Goal: Task Accomplishment & Management: Use online tool/utility

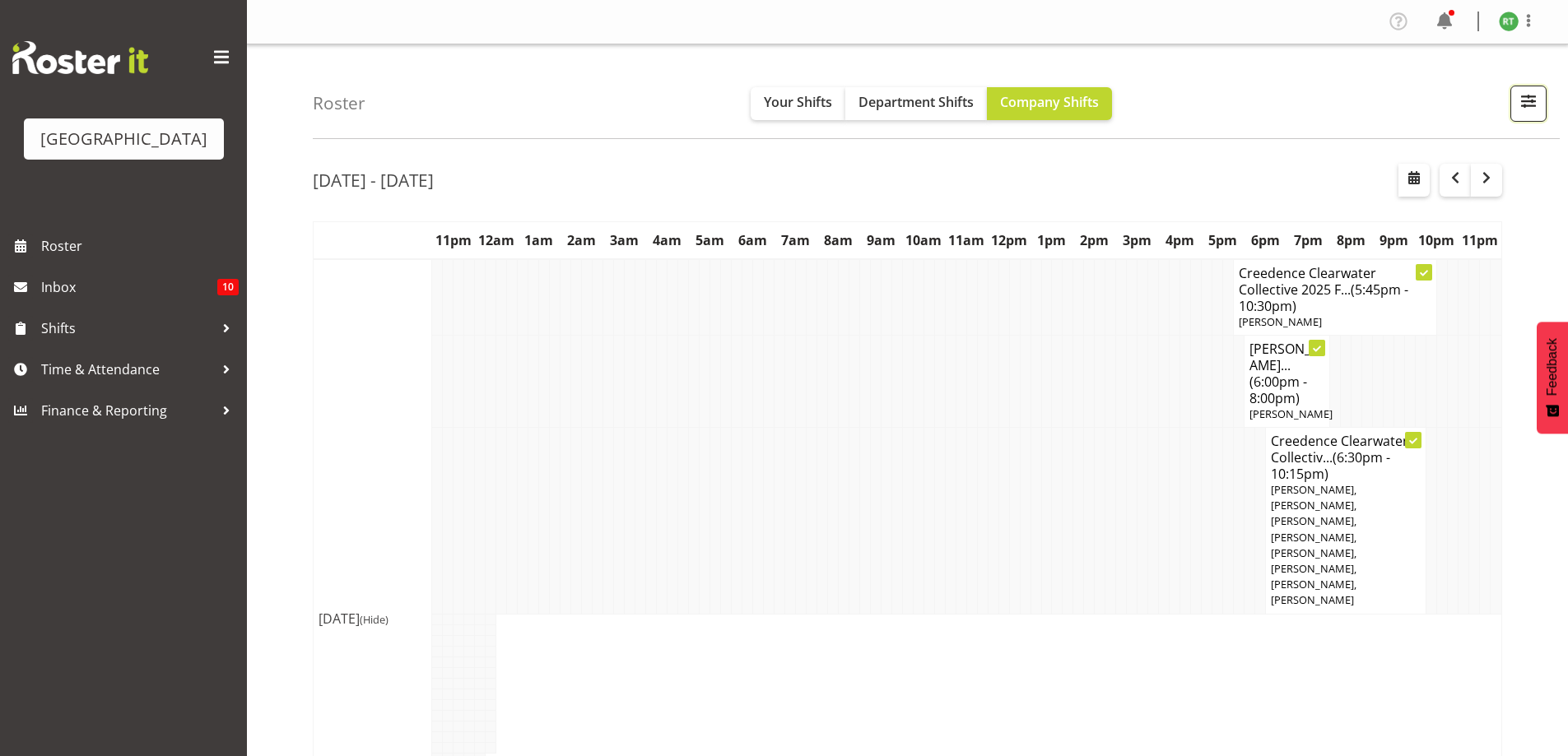
click at [1530, 102] on span "button" at bounding box center [1528, 100] width 21 height 21
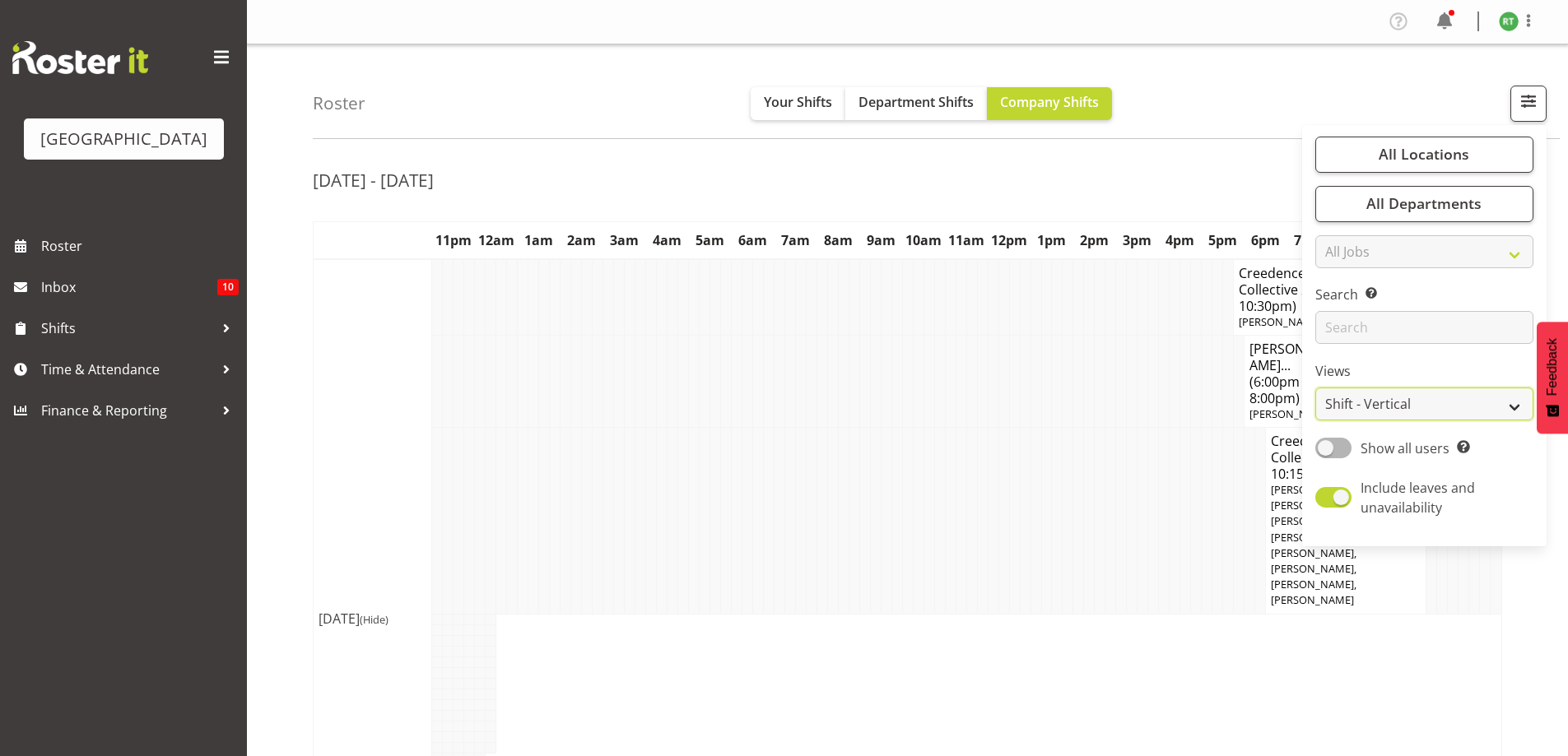
click at [1440, 408] on select "Staff Role Shift - Horizontal Shift - Vertical Staff - Location" at bounding box center [1424, 404] width 218 height 33
select select "shiftH"
click at [1316, 388] on select "Staff Role Shift - Horizontal Shift - Vertical Staff - Location" at bounding box center [1424, 404] width 218 height 33
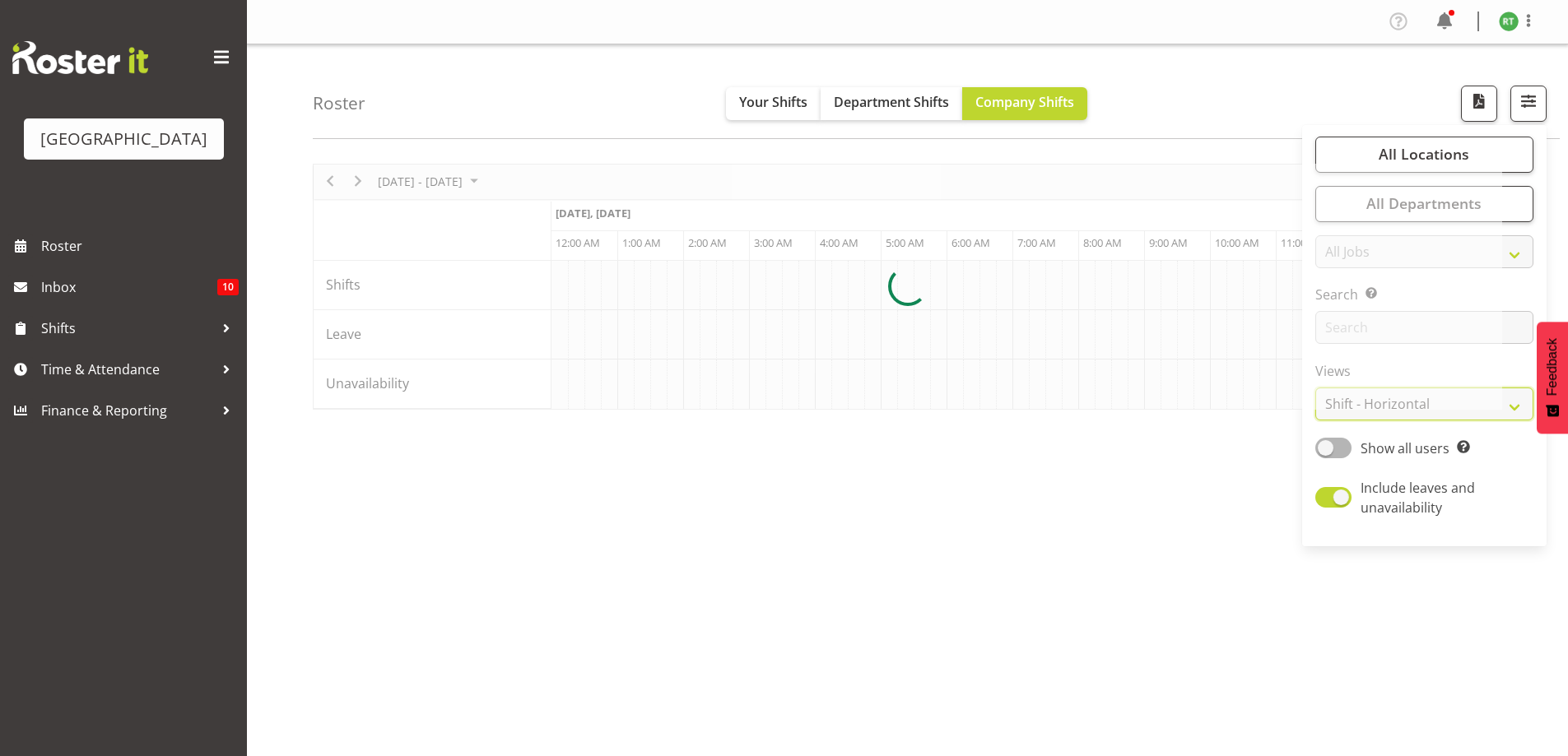
scroll to position [0, 6916]
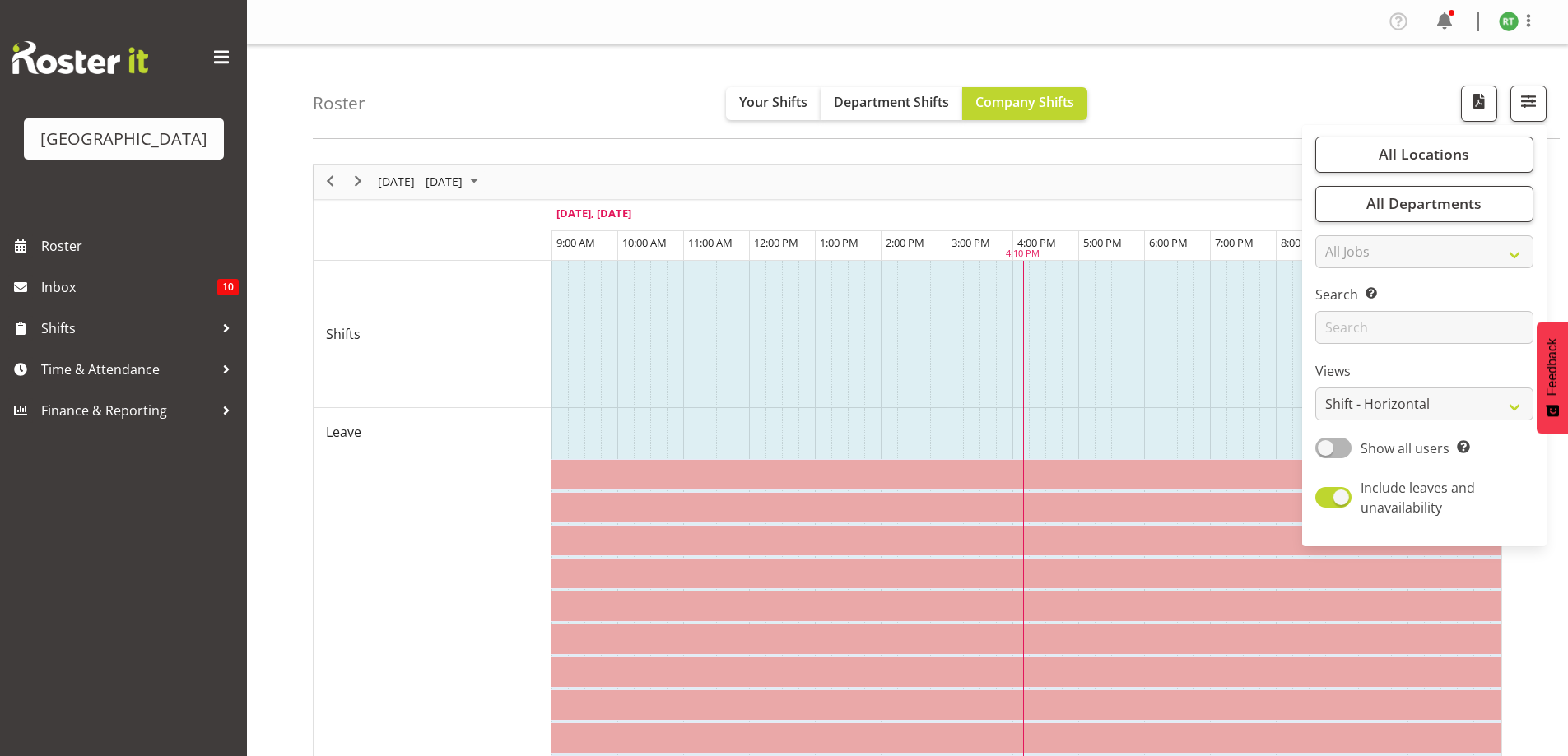
click at [1291, 92] on div "Roster Your Shifts Department Shifts Company Shifts All Locations [GEOGRAPHIC_D…" at bounding box center [937, 91] width 1247 height 95
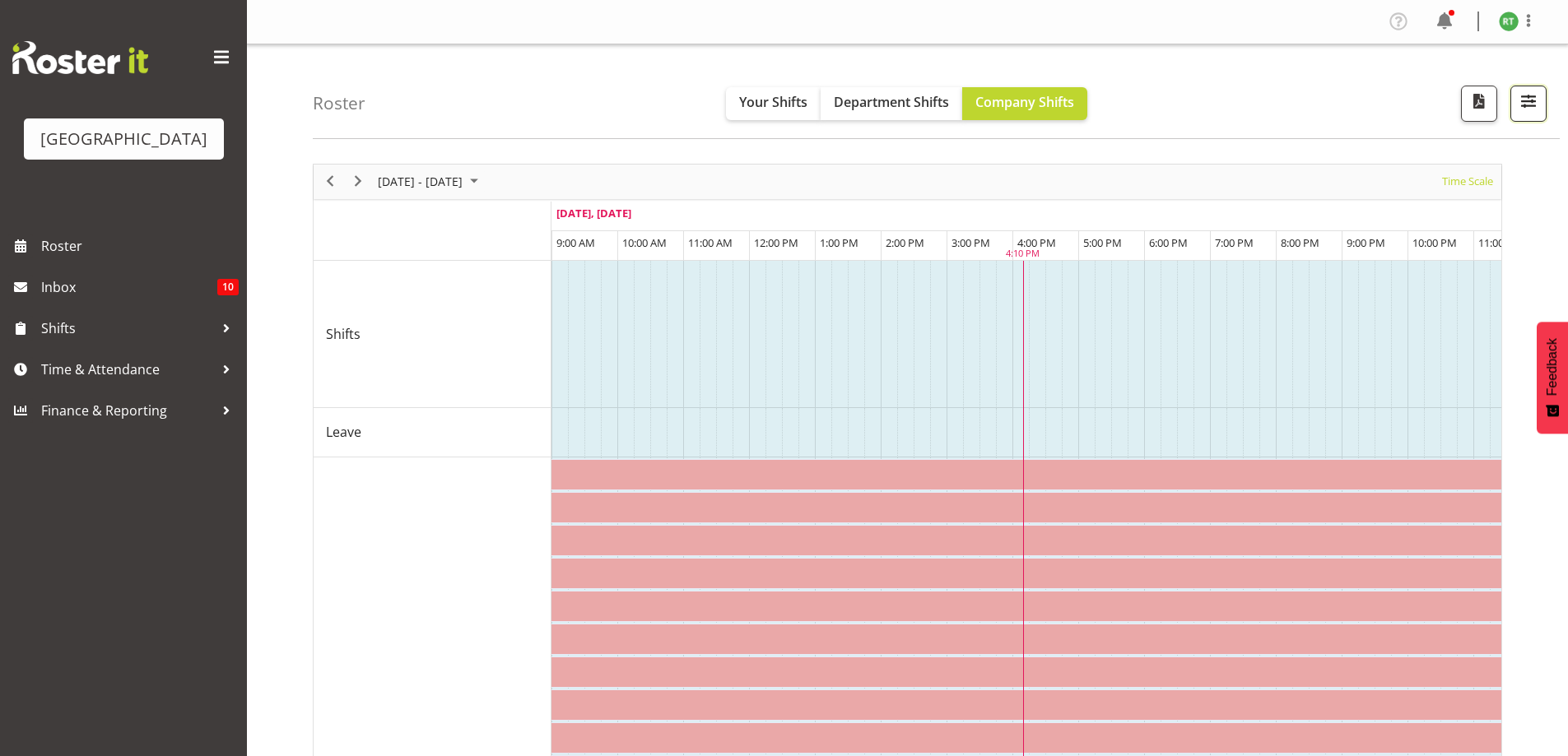
click at [1530, 97] on span "button" at bounding box center [1528, 100] width 21 height 21
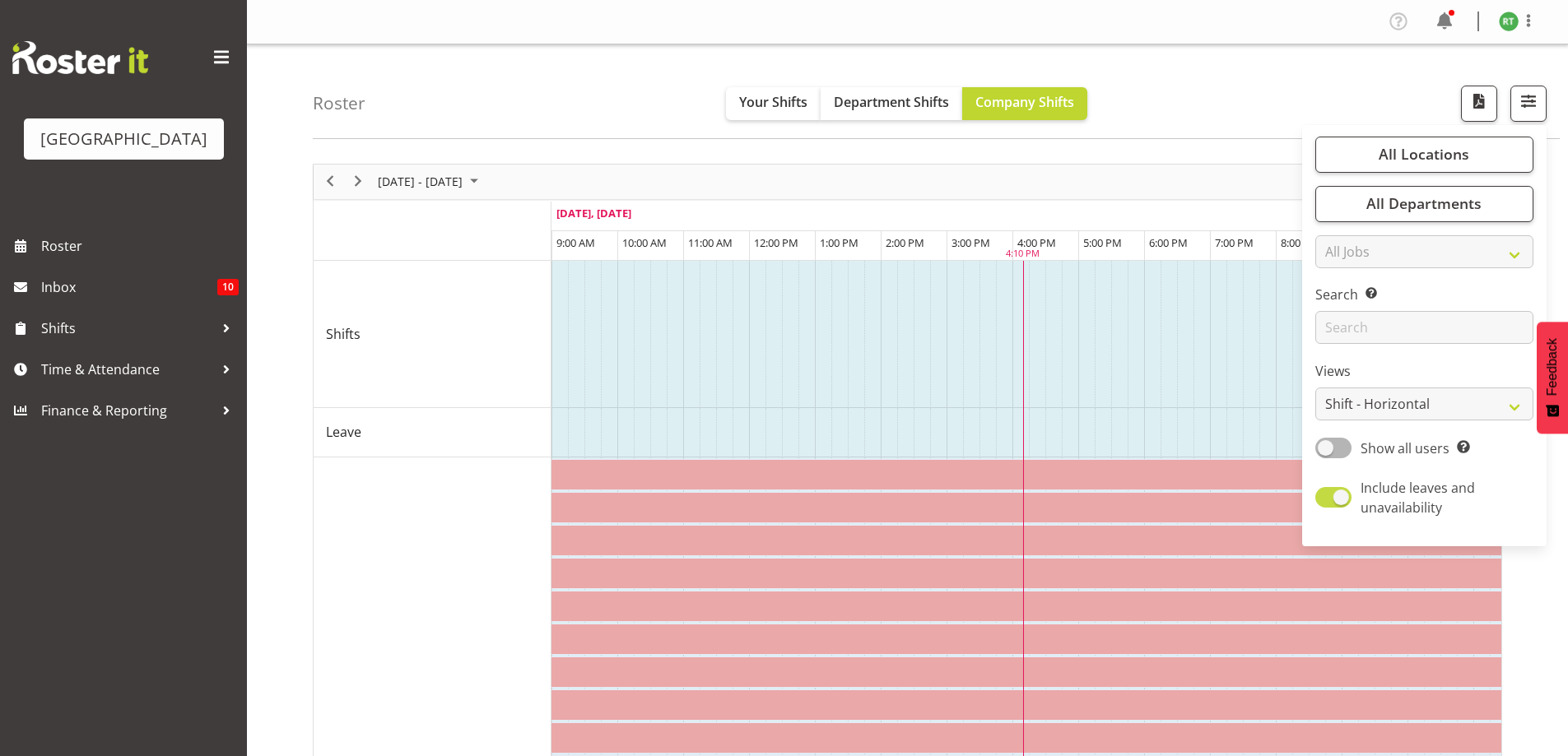
click at [1335, 505] on span at bounding box center [1333, 497] width 36 height 20
click at [1327, 503] on input "Include leaves and unavailability" at bounding box center [1321, 497] width 11 height 11
checkbox input "false"
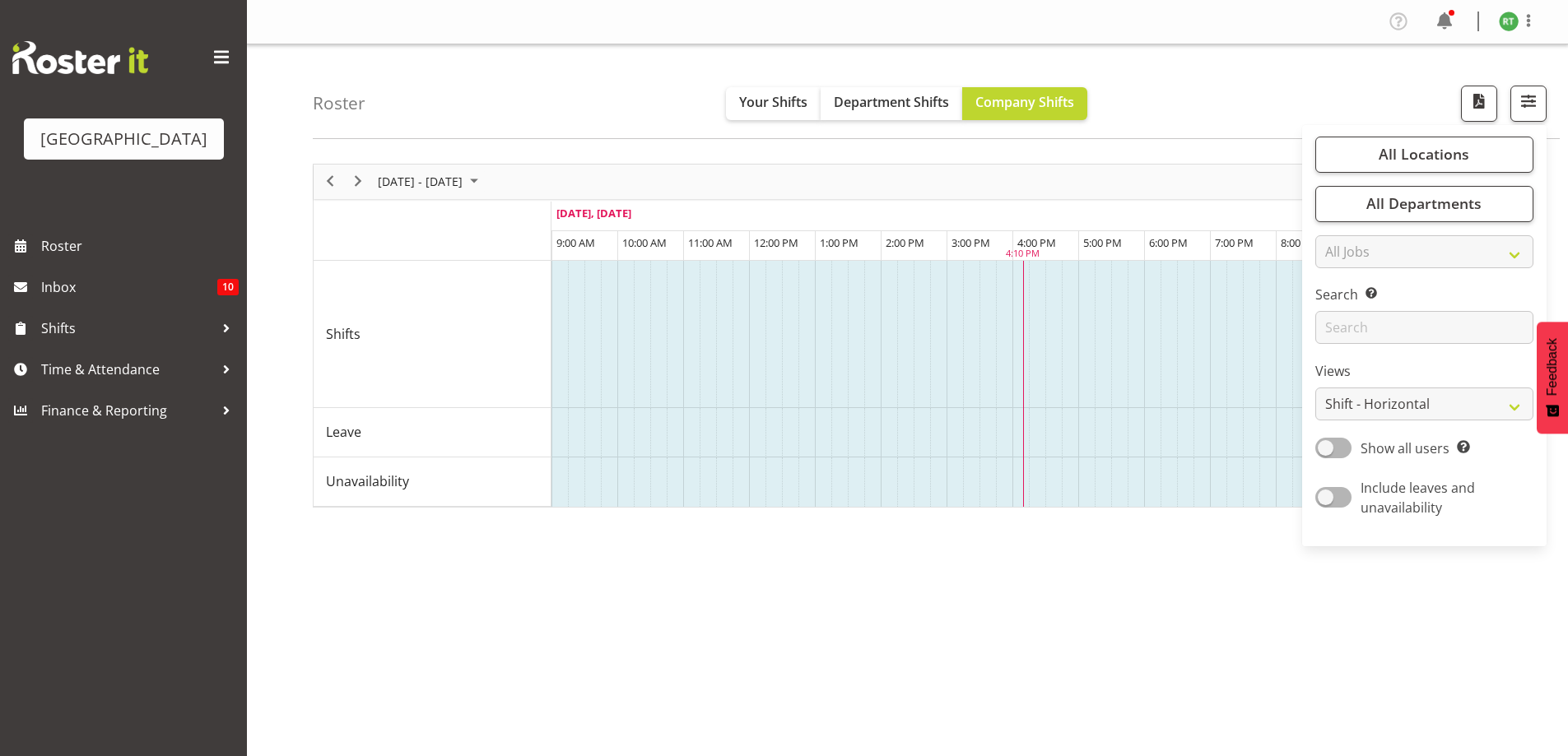
click at [1236, 97] on div "Roster Your Shifts Department Shifts Company Shifts All Locations [GEOGRAPHIC_D…" at bounding box center [937, 91] width 1247 height 95
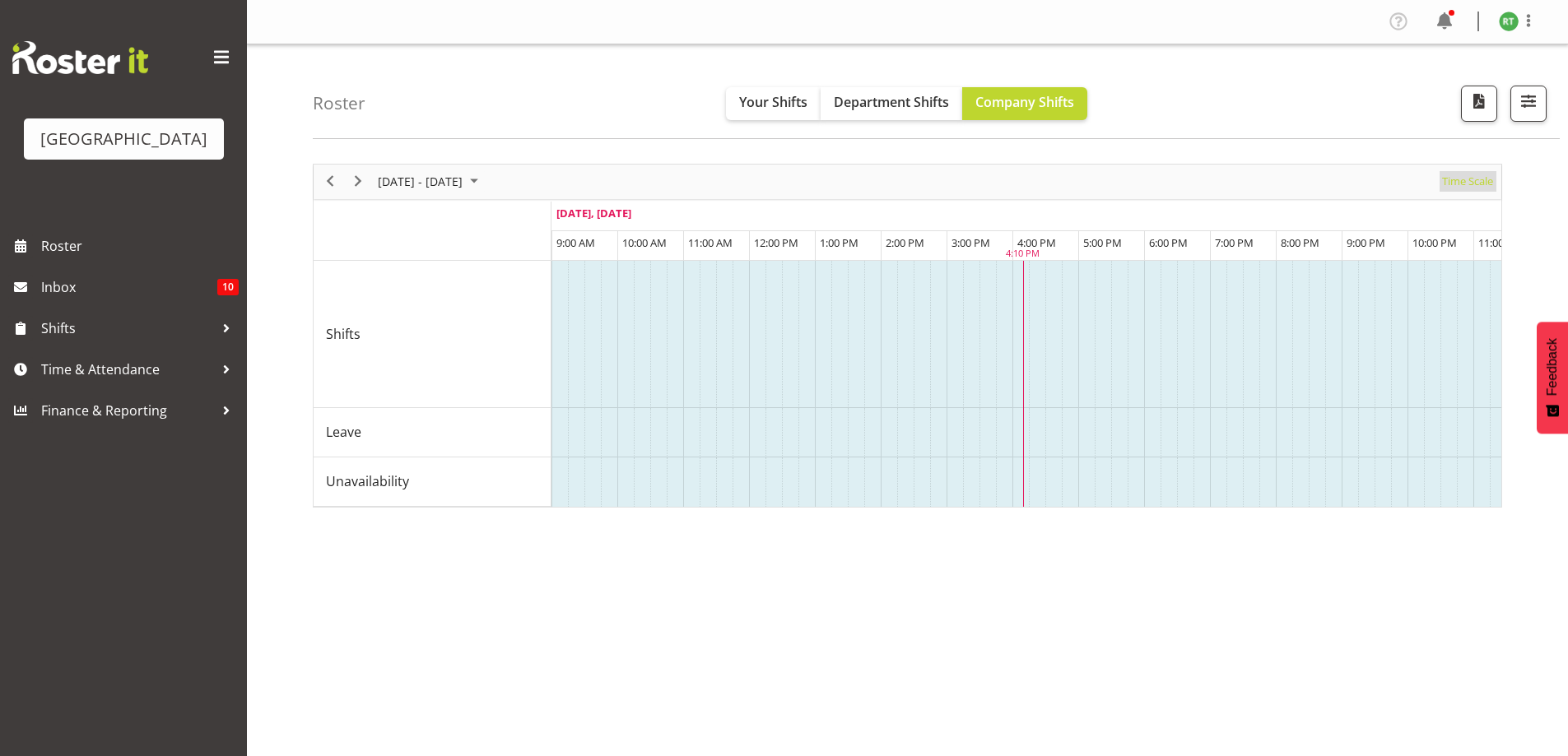
click at [1469, 181] on span "Time Scale" at bounding box center [1468, 181] width 54 height 20
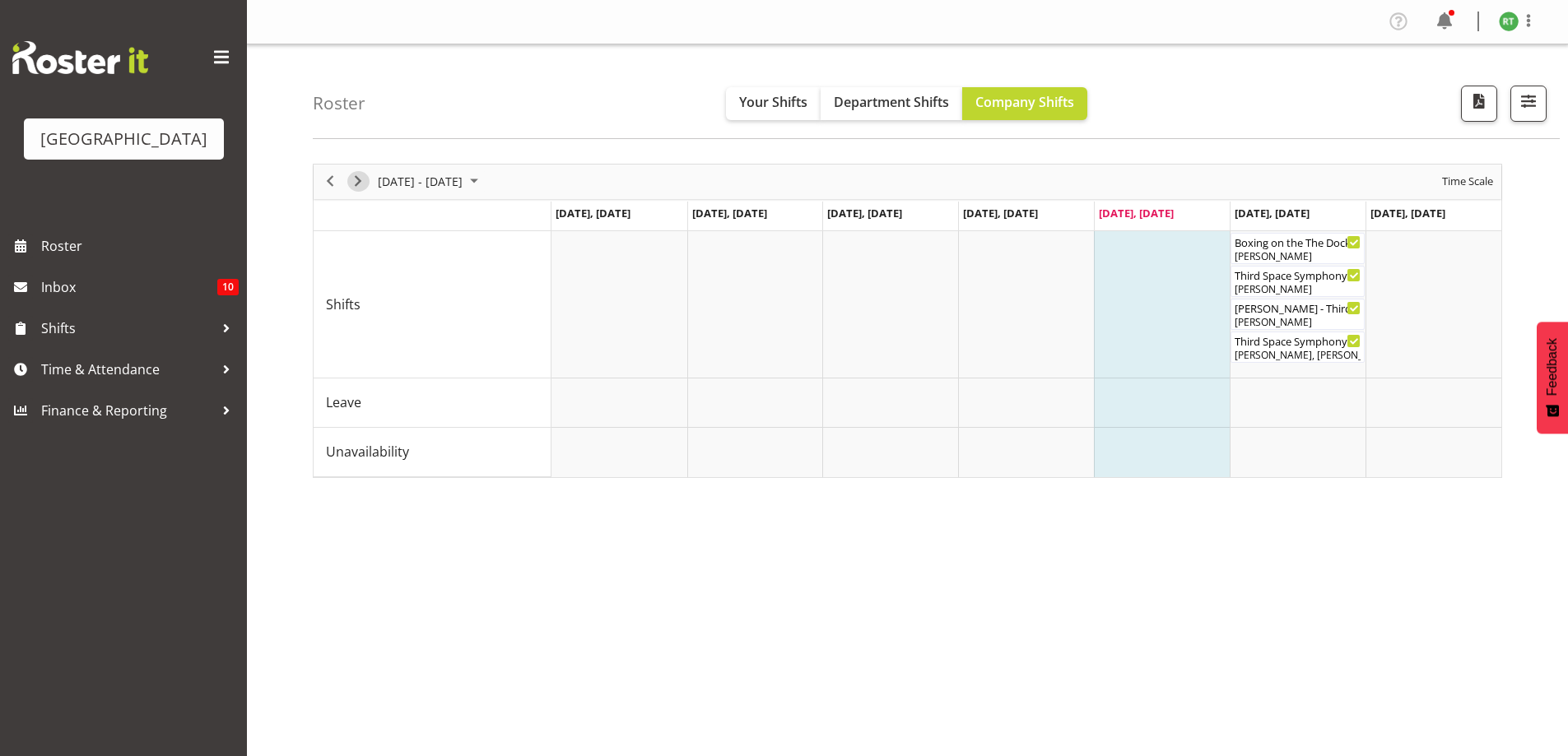
click at [358, 181] on span "Next" at bounding box center [357, 181] width 19 height 20
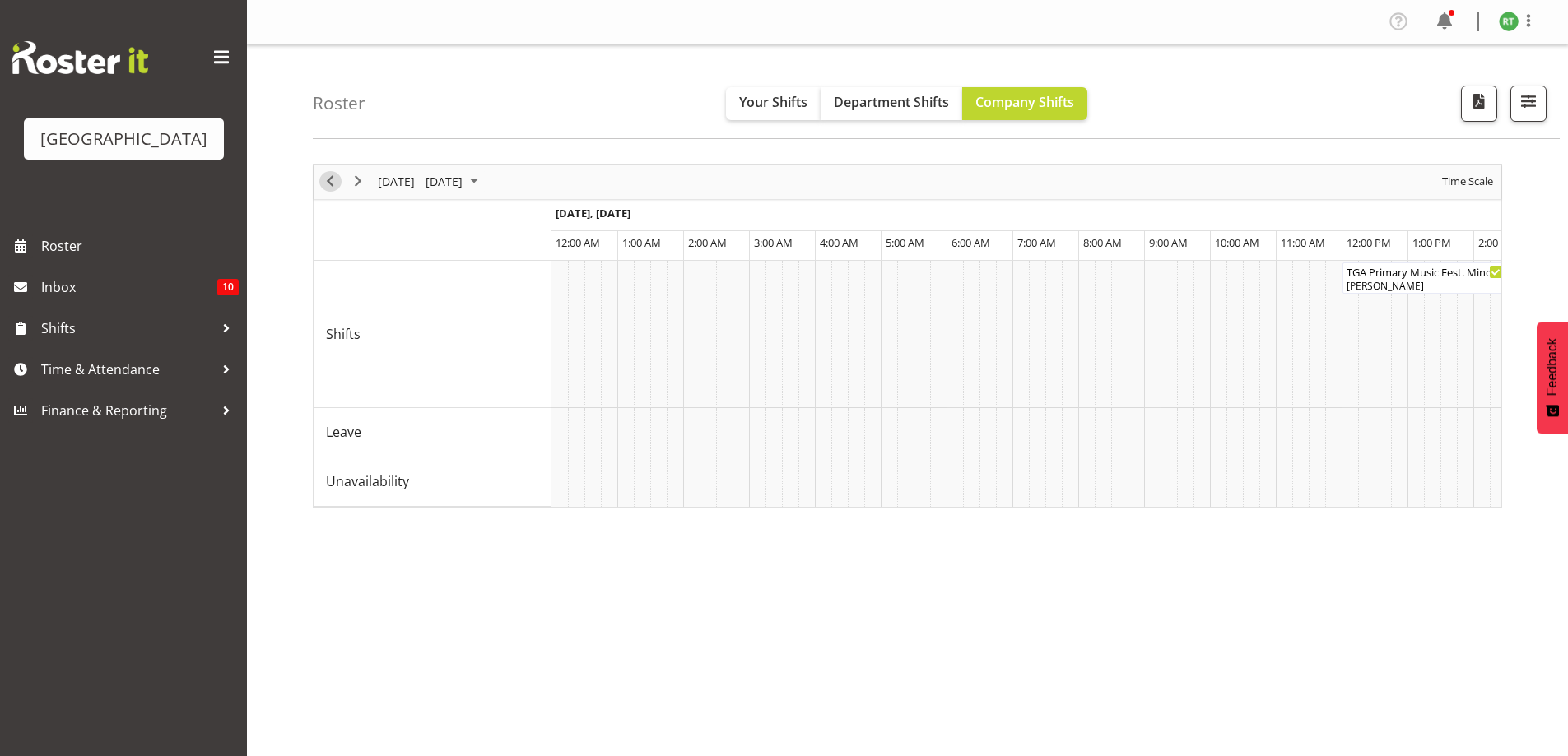
click at [331, 180] on span "Previous" at bounding box center [330, 181] width 19 height 20
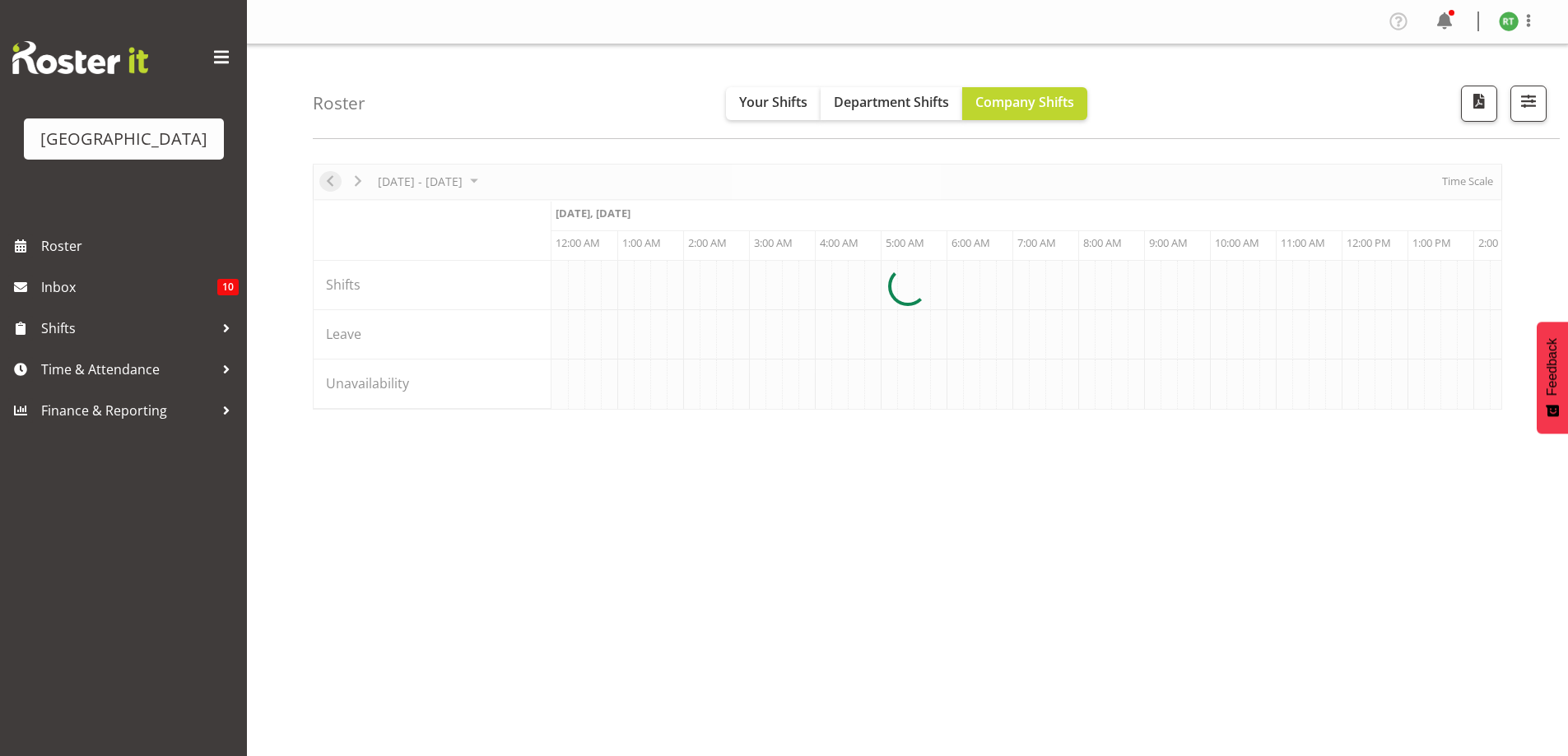
scroll to position [0, 6323]
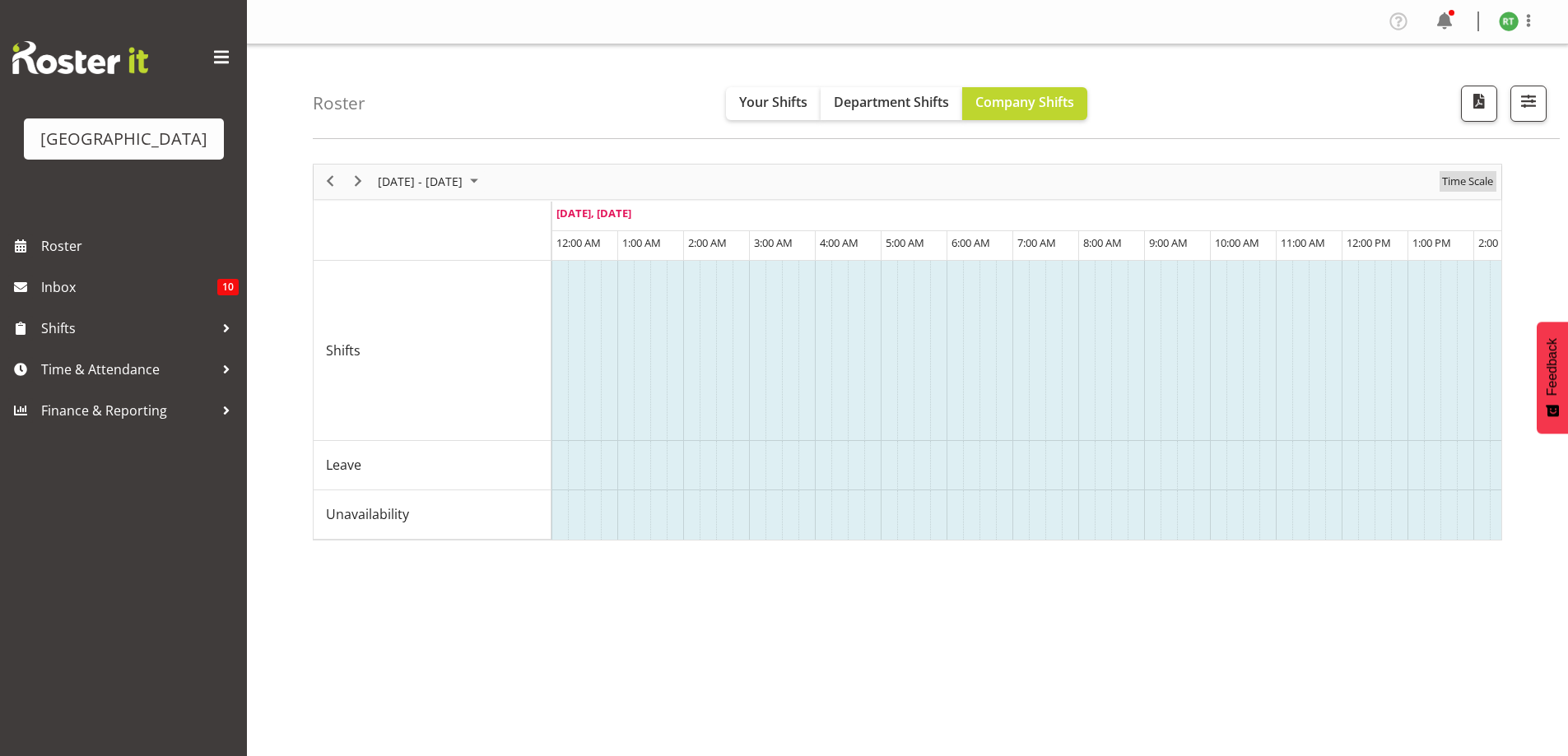
click at [1473, 177] on span "Time Scale" at bounding box center [1468, 181] width 54 height 20
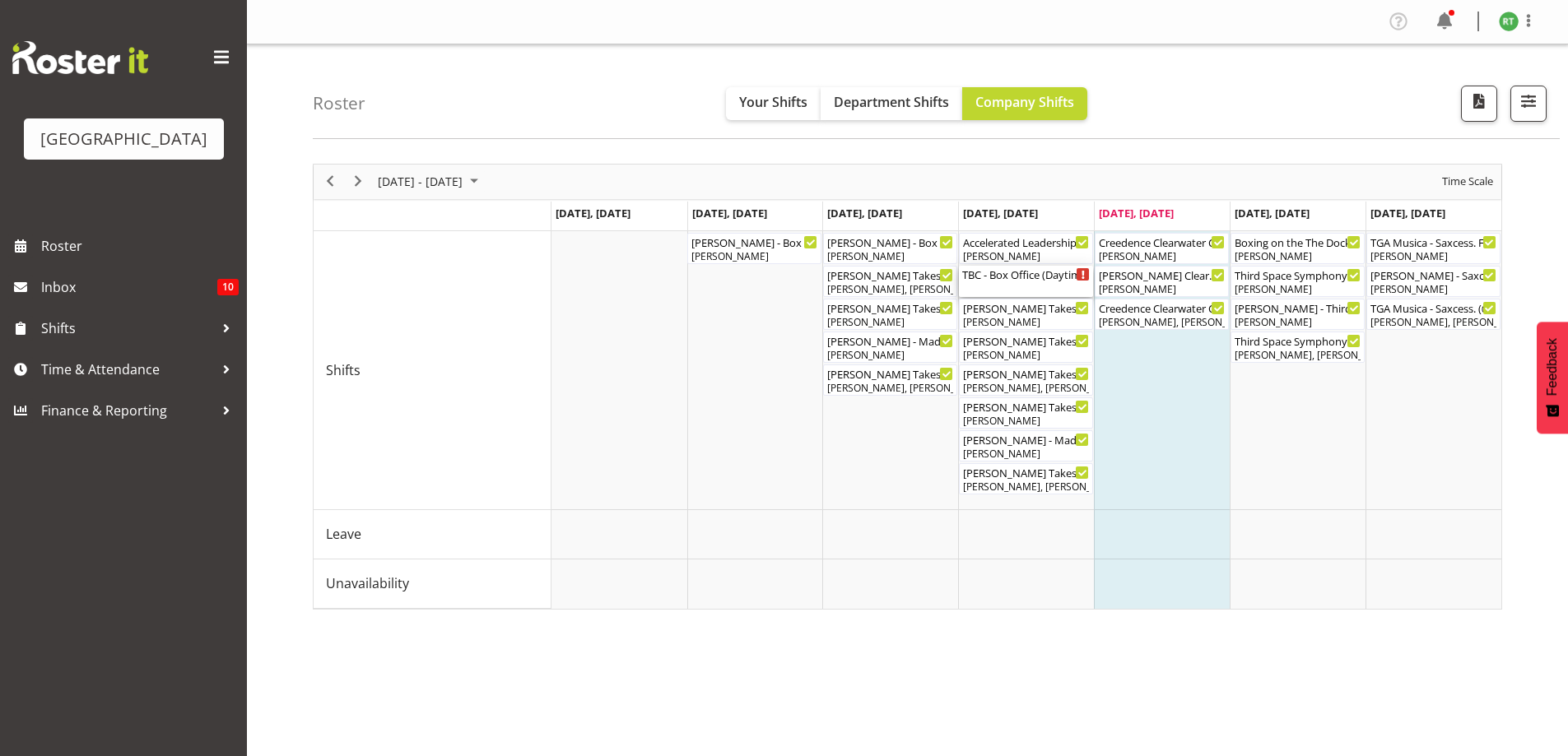
click at [1008, 286] on div "TBC - Box Office (Daytime Shifts) ( 10:00 AM - 02:00 PM )" at bounding box center [1026, 282] width 128 height 31
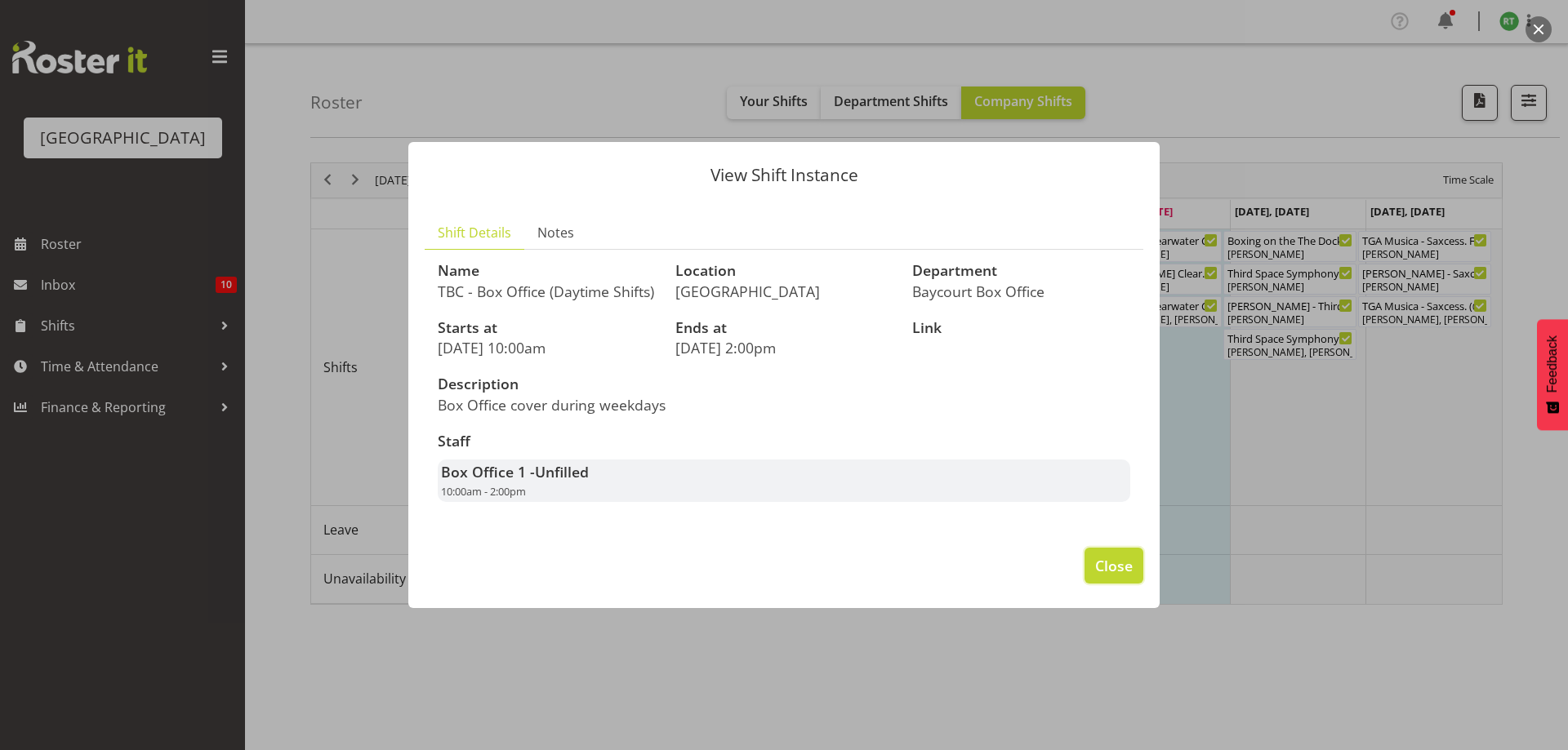
click at [1107, 572] on span "Close" at bounding box center [1113, 565] width 37 height 21
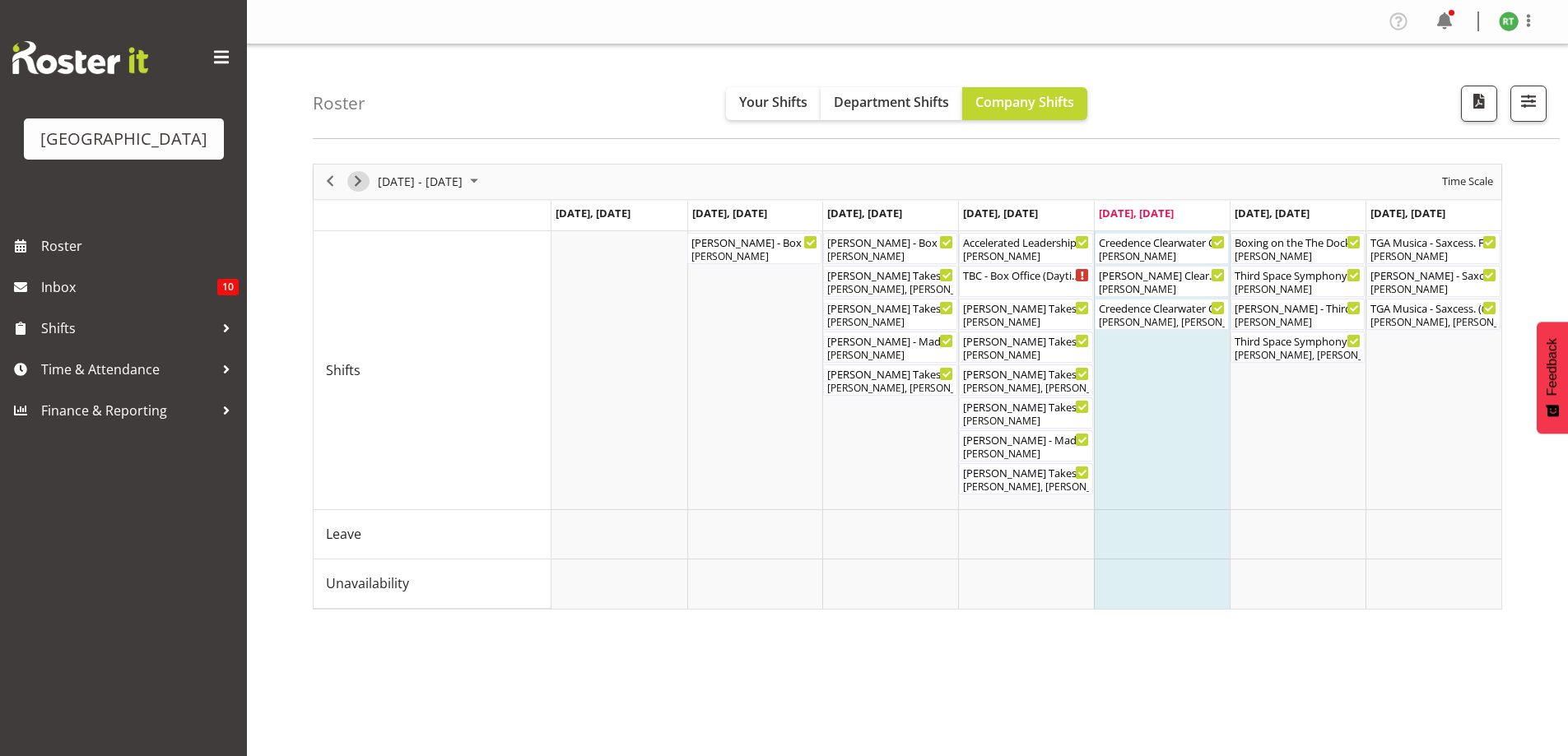
click at [358, 183] on span "Next" at bounding box center [357, 181] width 19 height 20
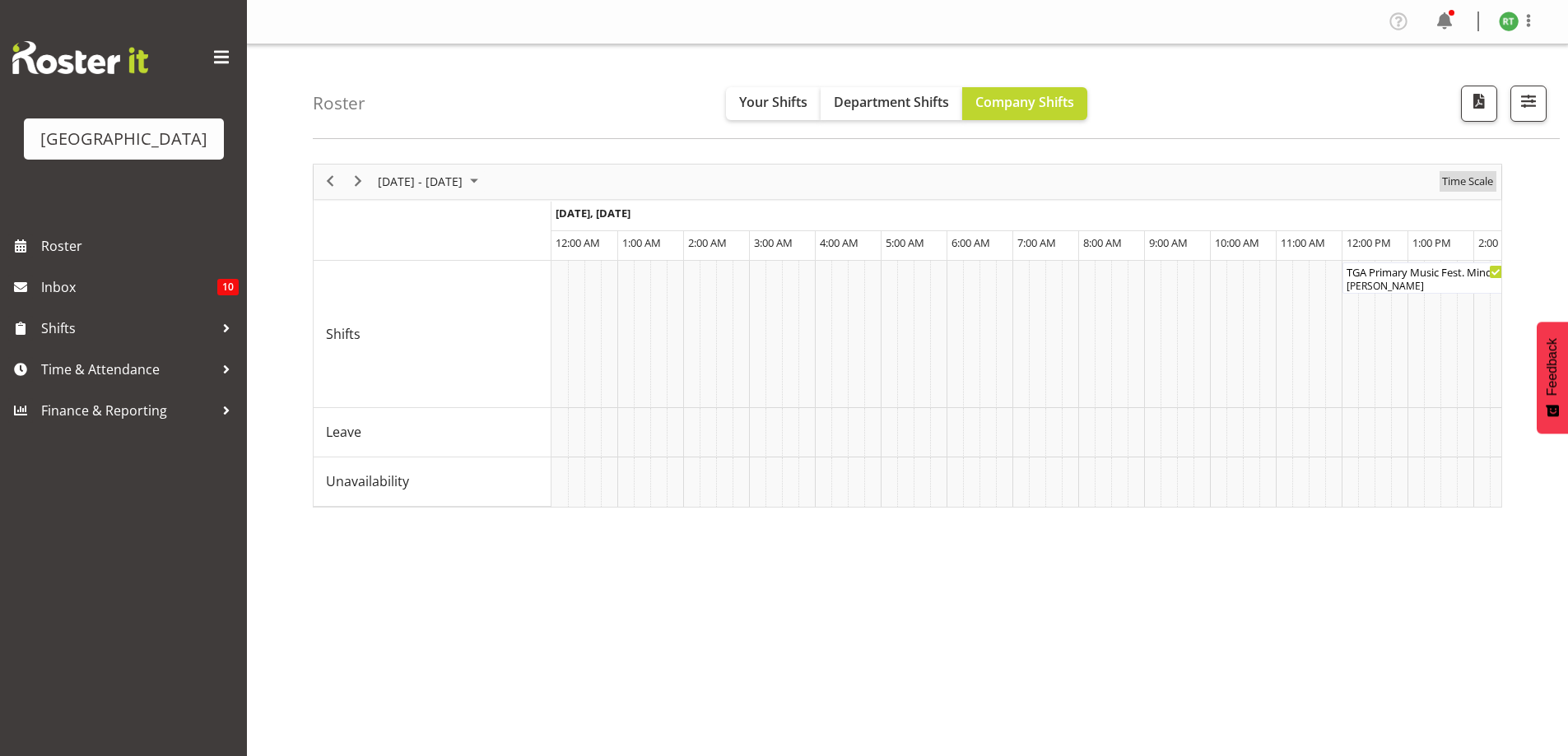
click at [1471, 182] on span "Time Scale" at bounding box center [1468, 181] width 54 height 20
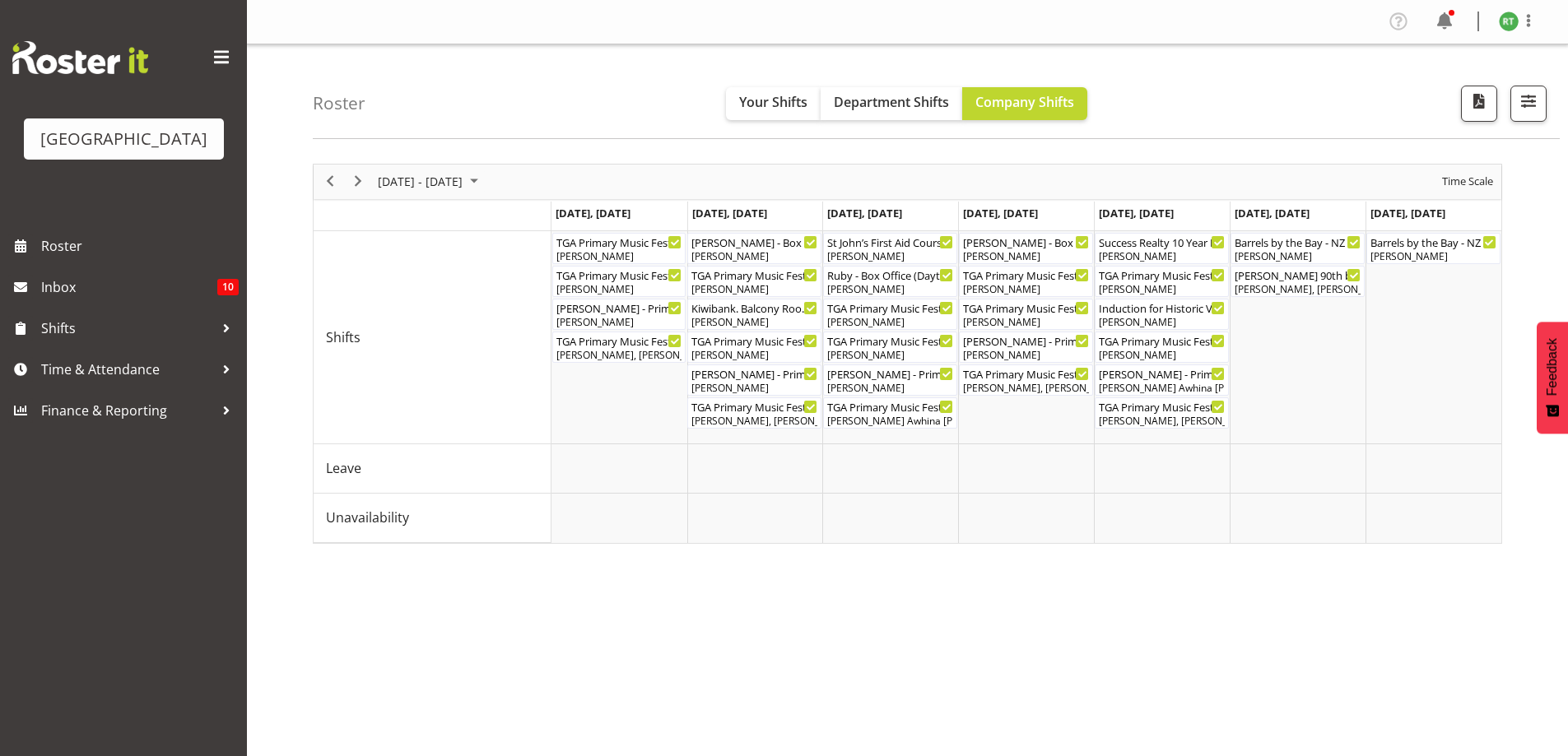
click at [352, 196] on div "next period" at bounding box center [358, 182] width 28 height 35
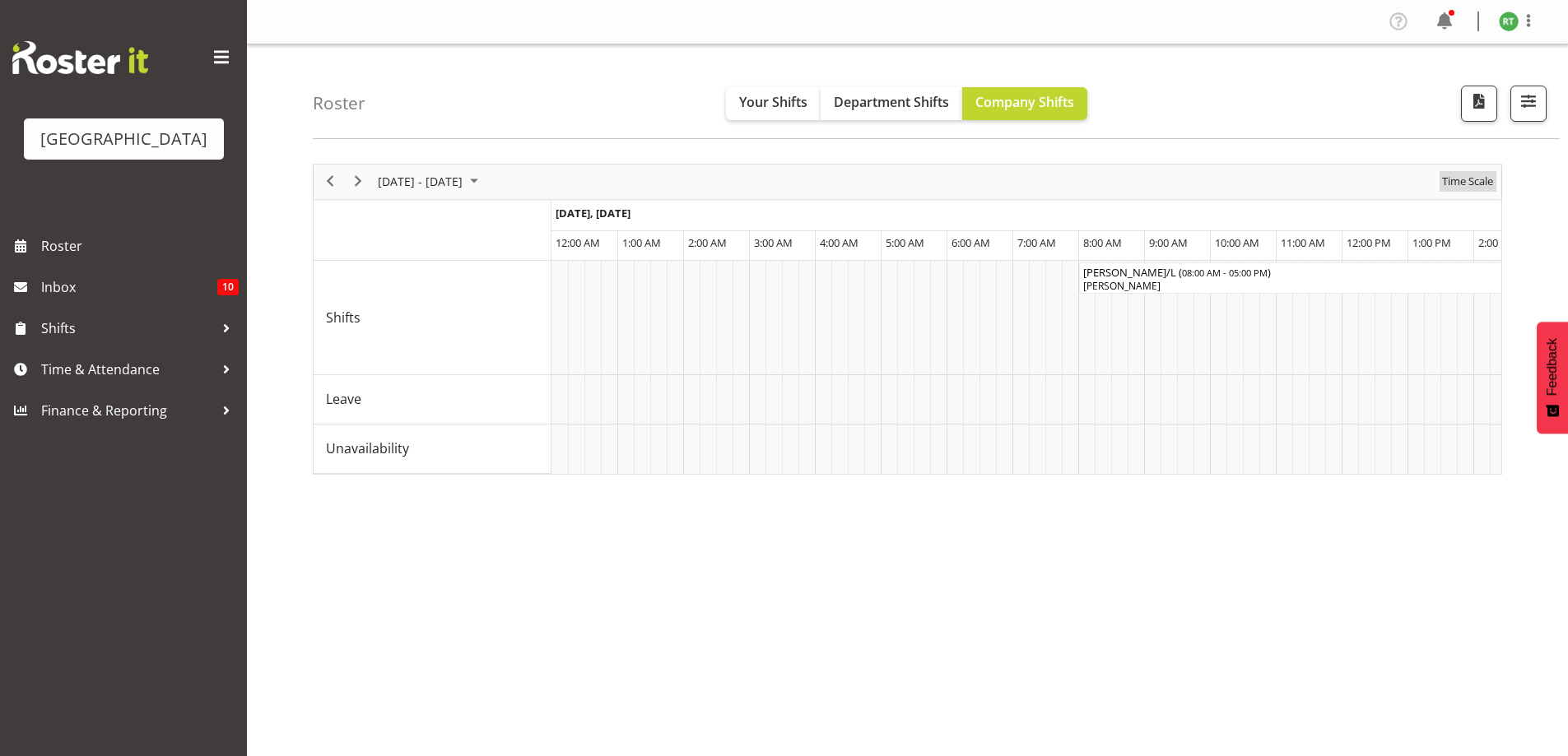
click at [1471, 190] on span "Time Scale" at bounding box center [1468, 181] width 54 height 20
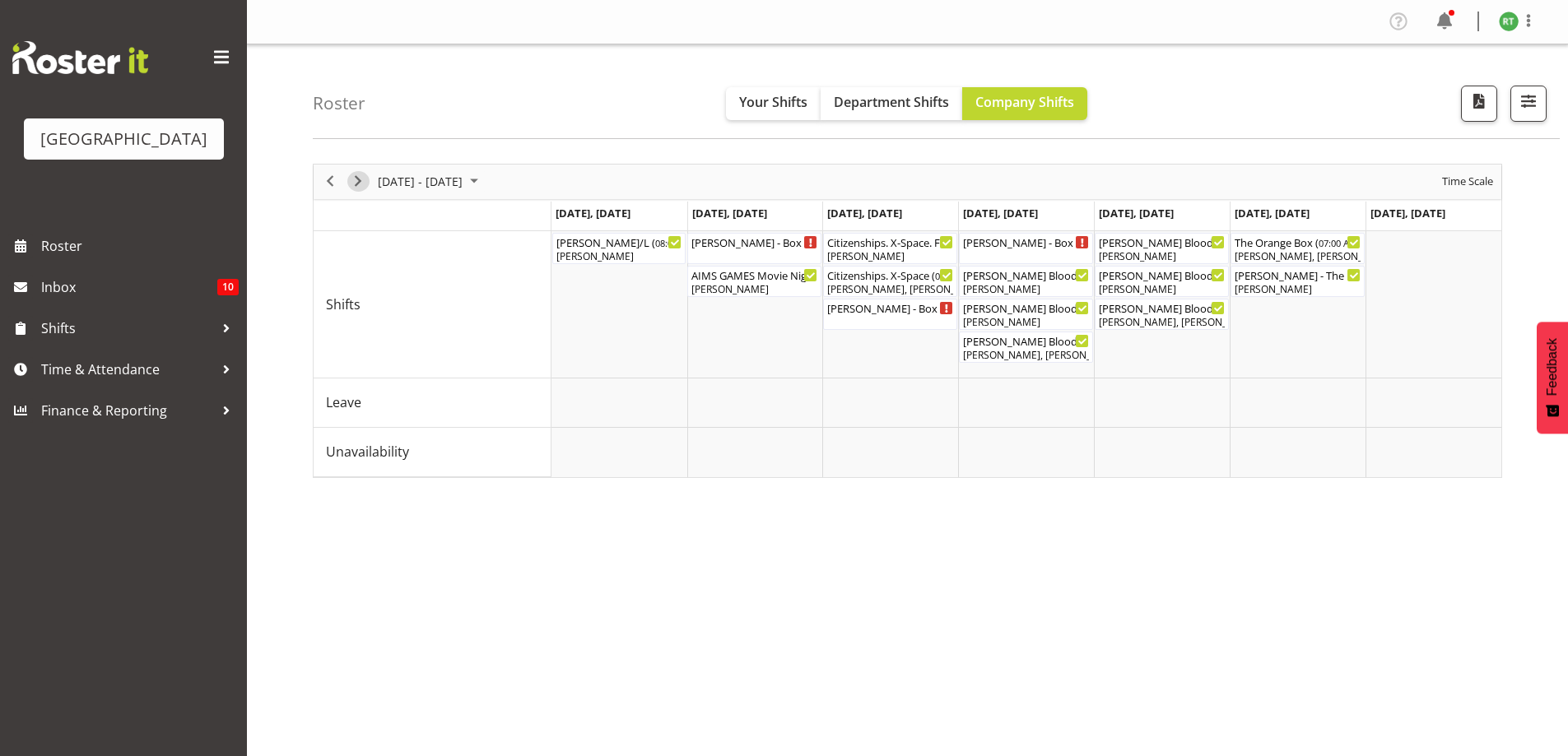
click at [355, 180] on span "Next" at bounding box center [357, 181] width 19 height 20
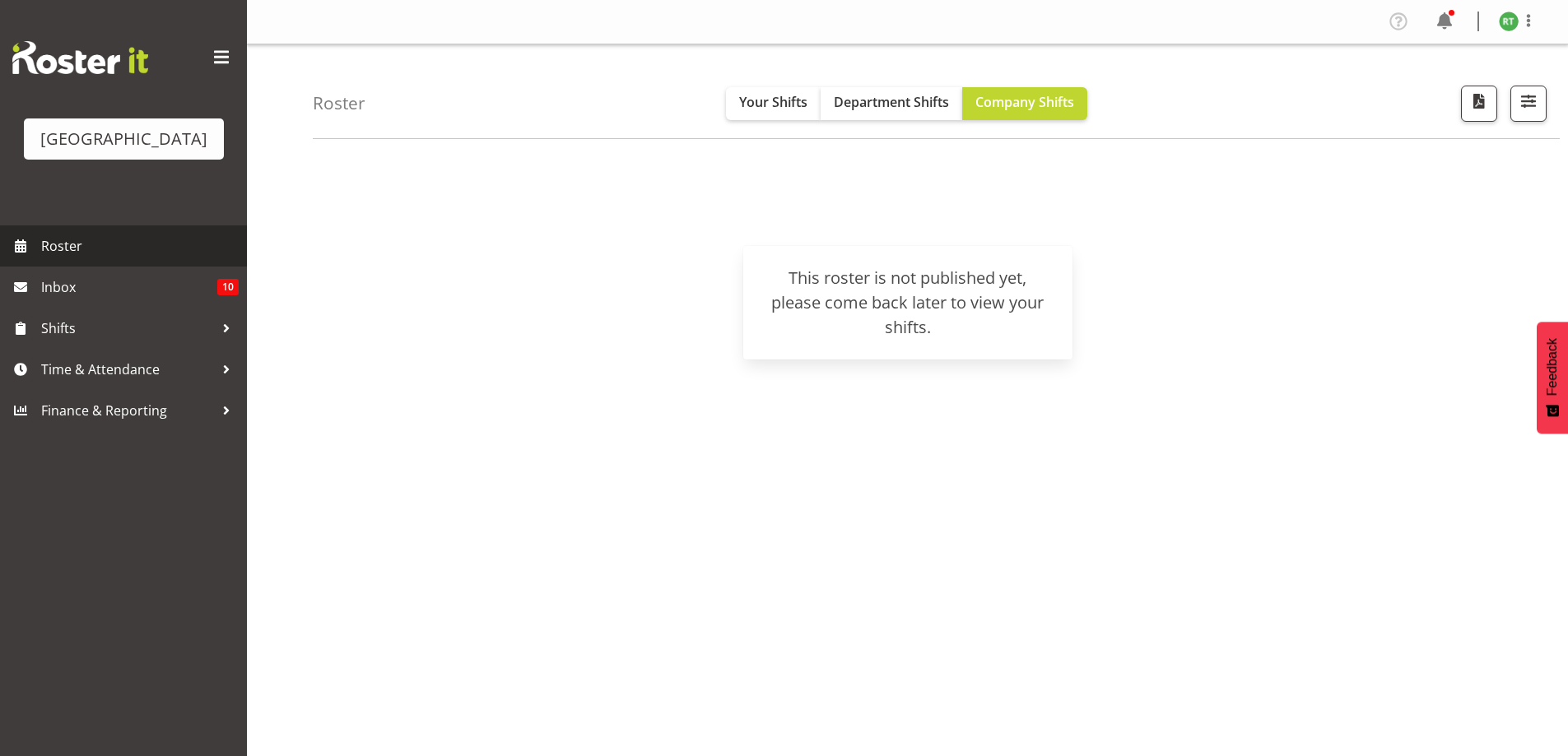
click at [70, 259] on span "Roster" at bounding box center [140, 246] width 197 height 25
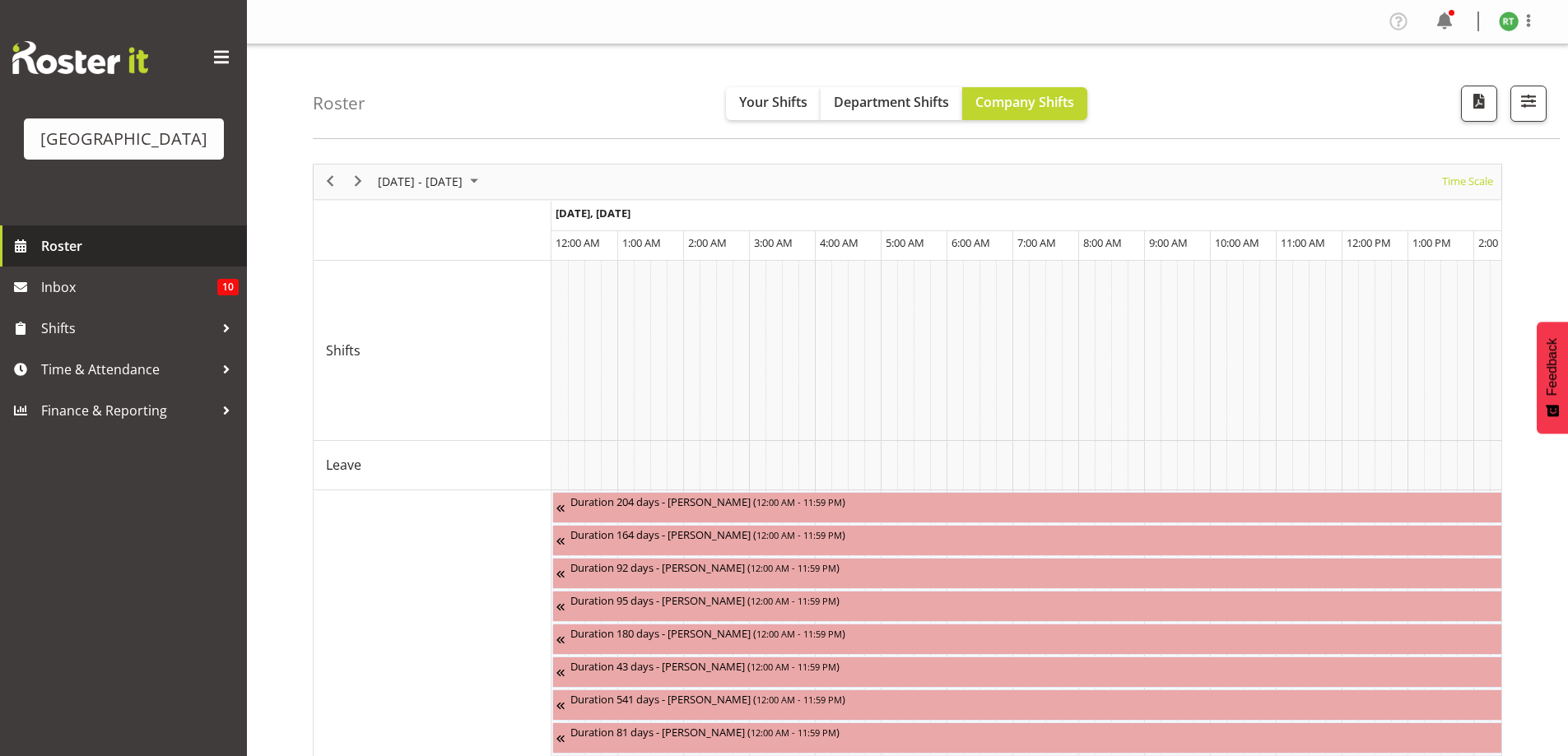
scroll to position [0, 6323]
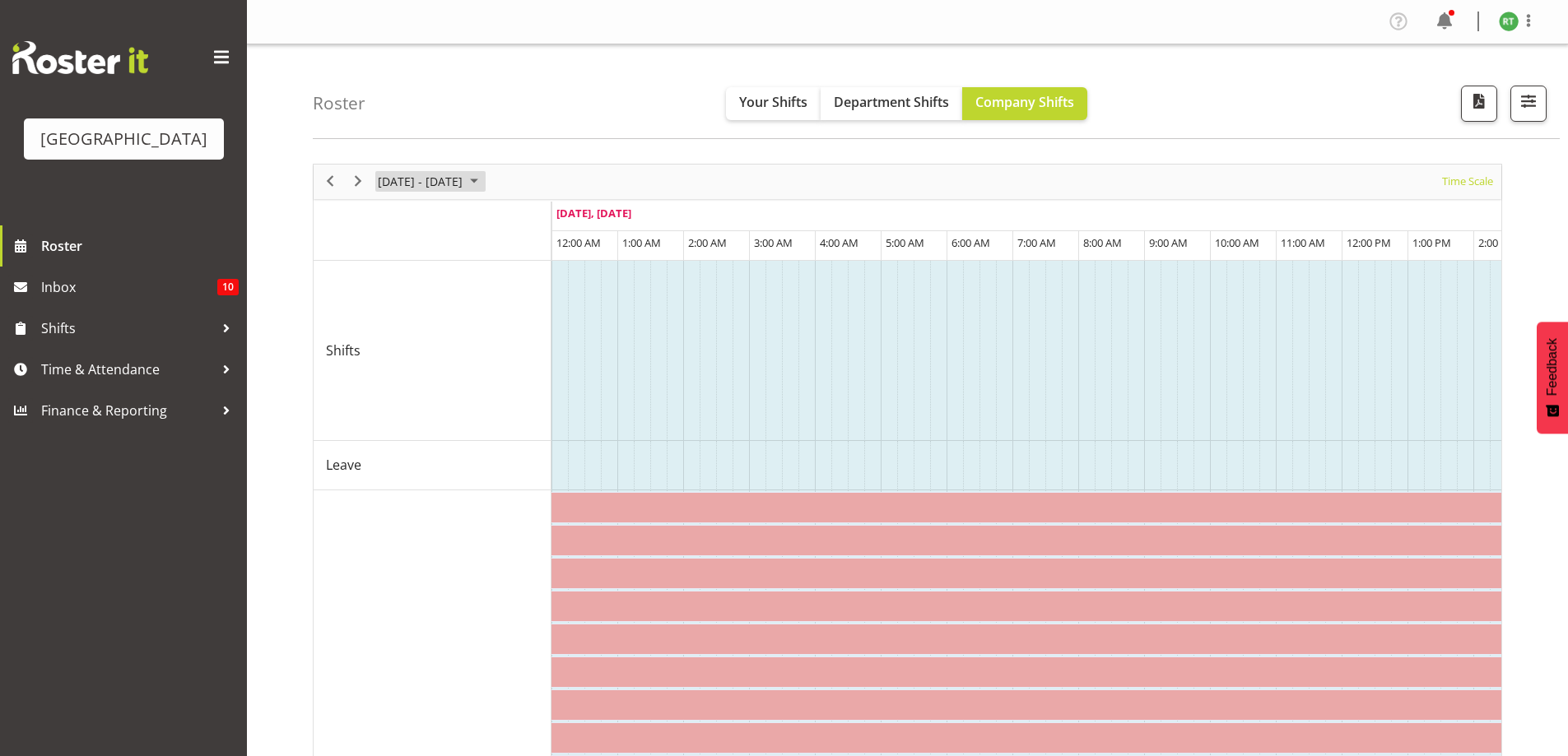
click at [484, 181] on span "August 2025" at bounding box center [474, 181] width 19 height 20
click at [551, 220] on span "next month" at bounding box center [551, 223] width 29 height 29
click at [393, 283] on span "1" at bounding box center [395, 279] width 25 height 25
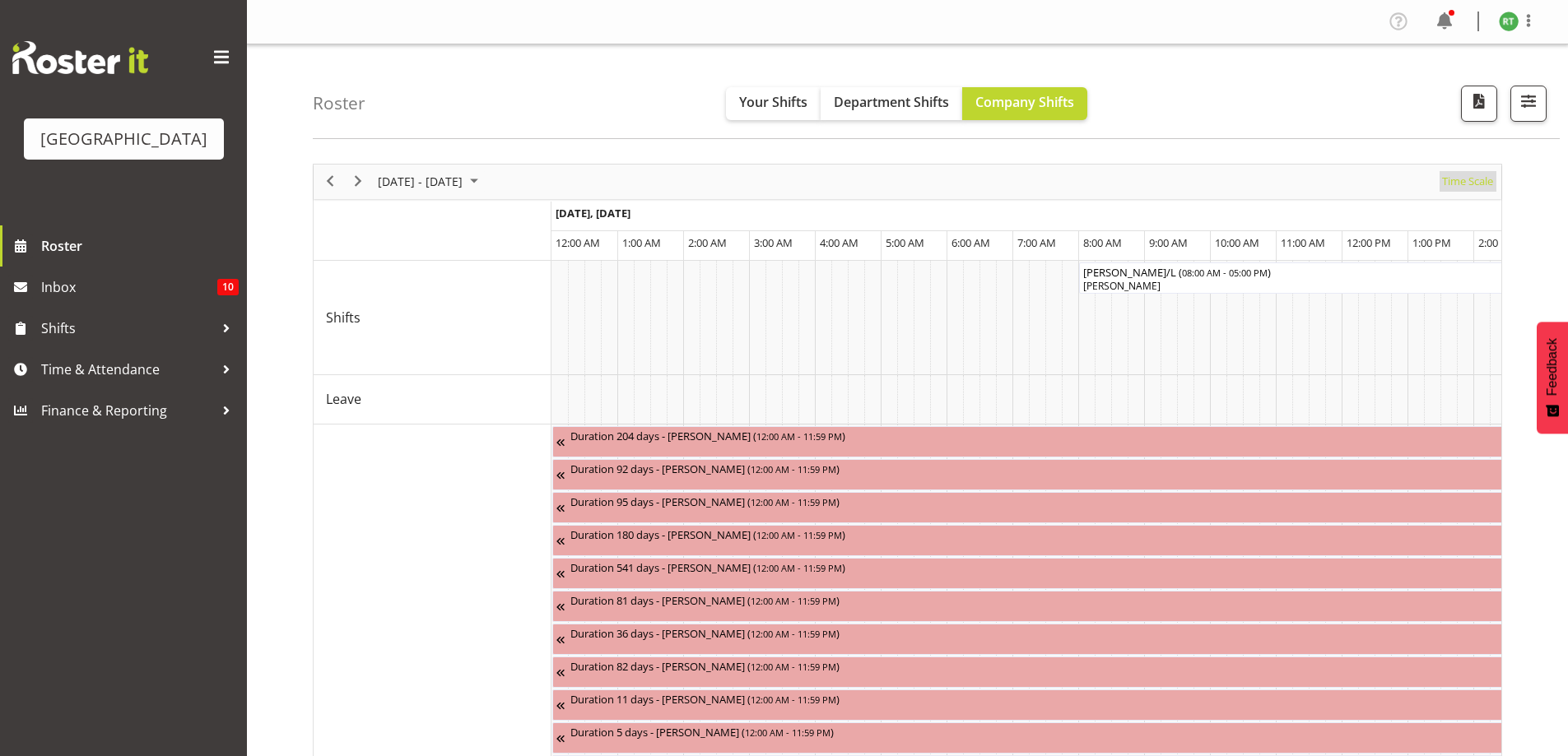
click at [1463, 182] on span "Time Scale" at bounding box center [1468, 181] width 54 height 20
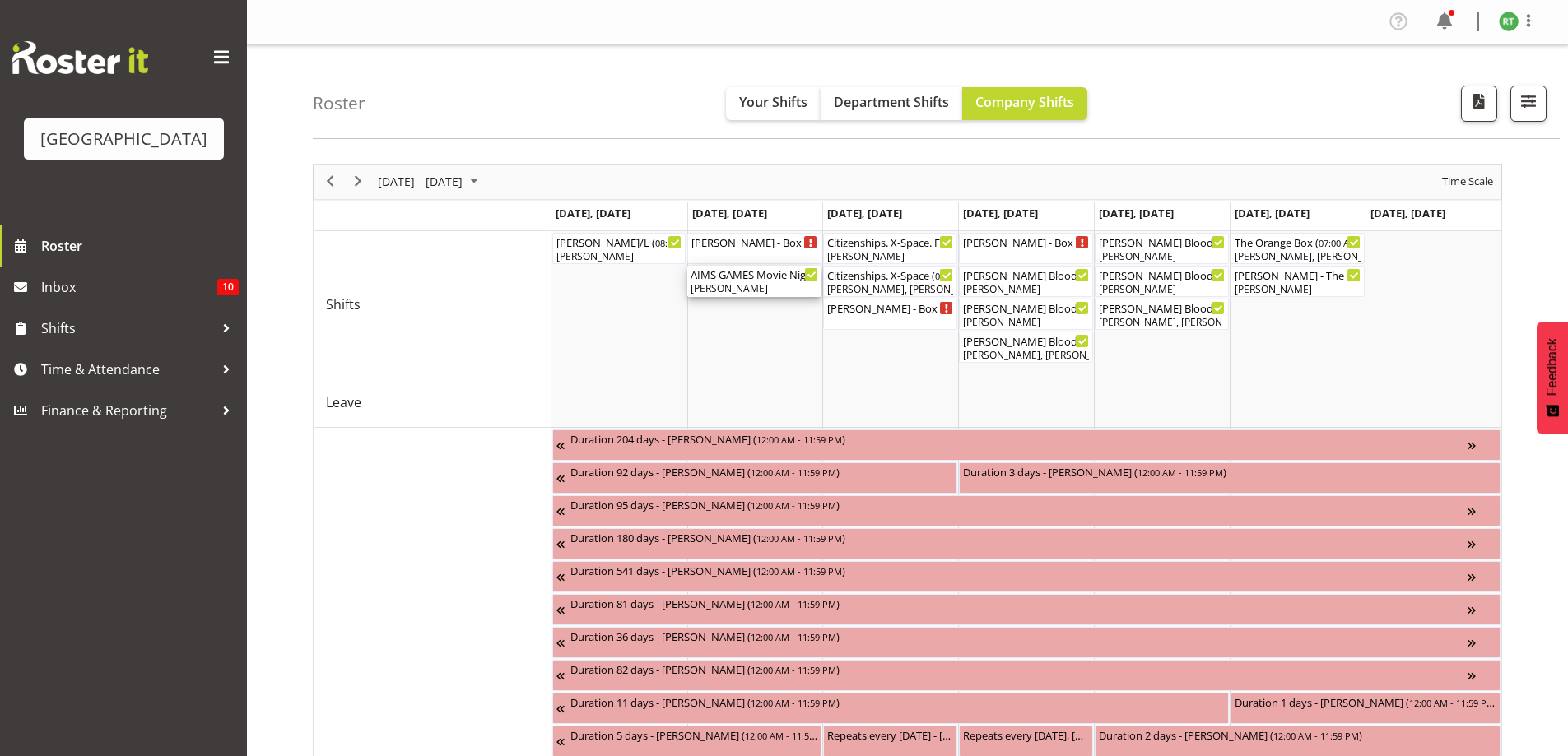
click at [778, 282] on div "AIMS GAMES Movie Night (backup venue) Cargo Shed ( 03:30 PM - 09:30 PM )" at bounding box center [755, 274] width 128 height 17
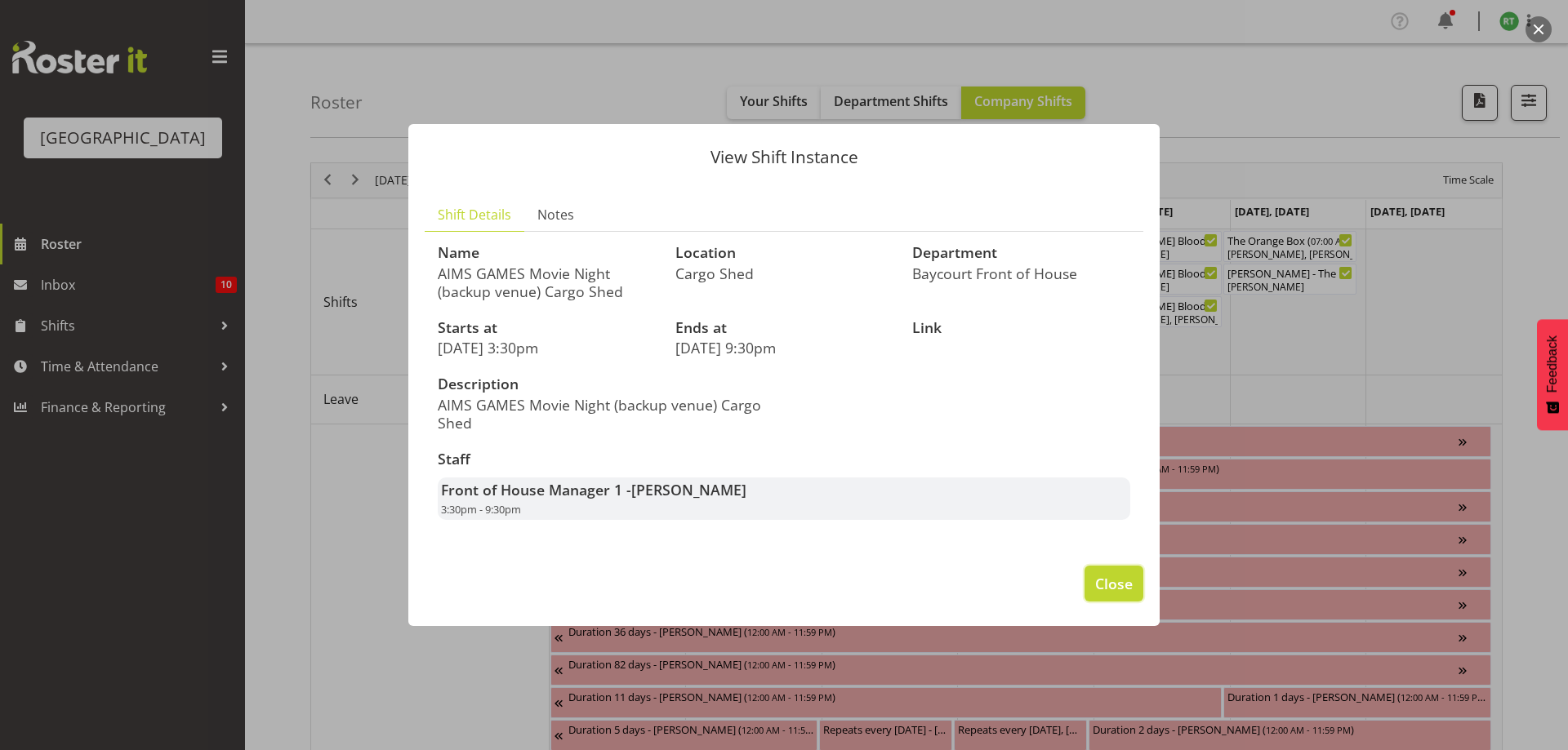
click at [1117, 572] on button "Close" at bounding box center [1114, 583] width 58 height 36
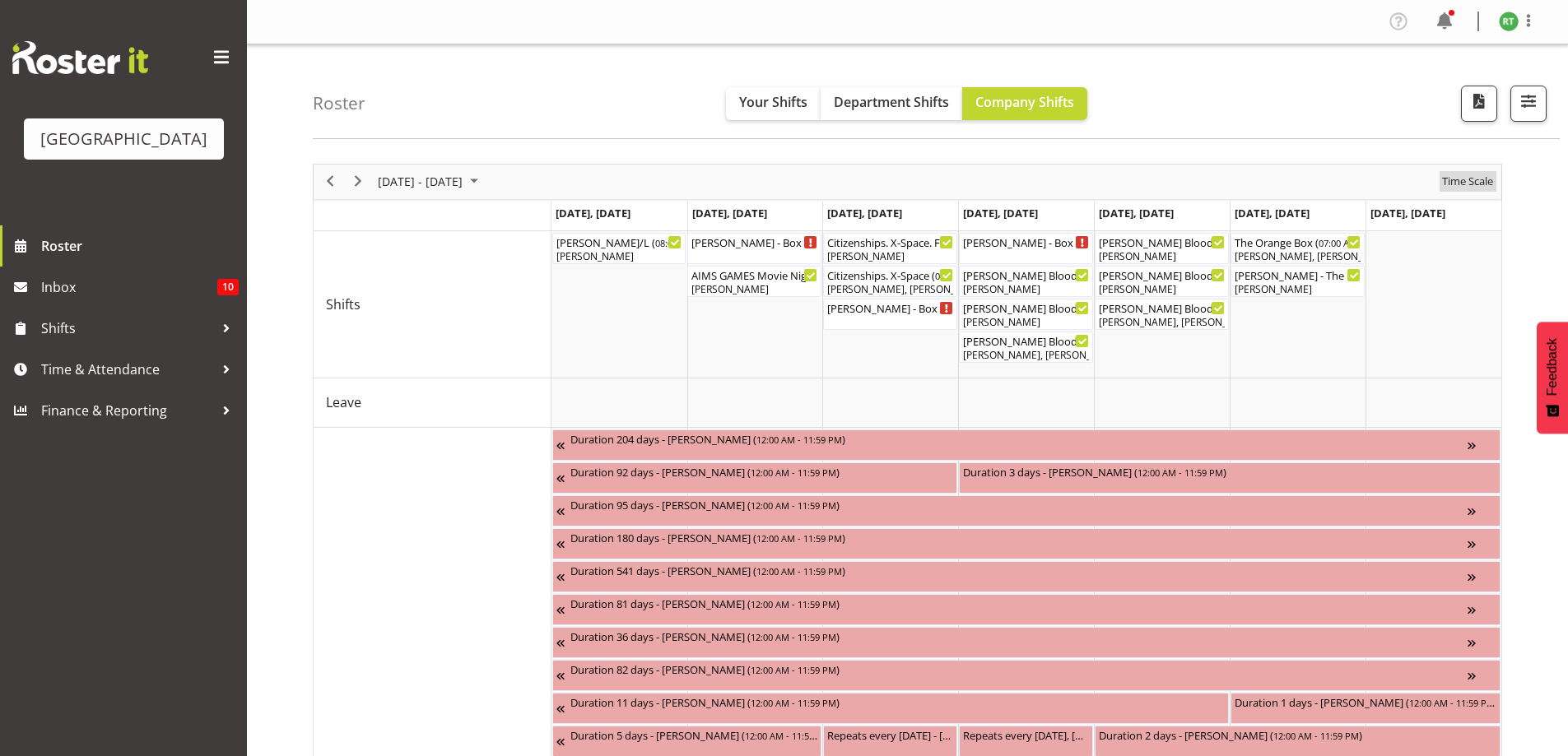
click at [1461, 187] on span "Time Scale" at bounding box center [1468, 181] width 54 height 20
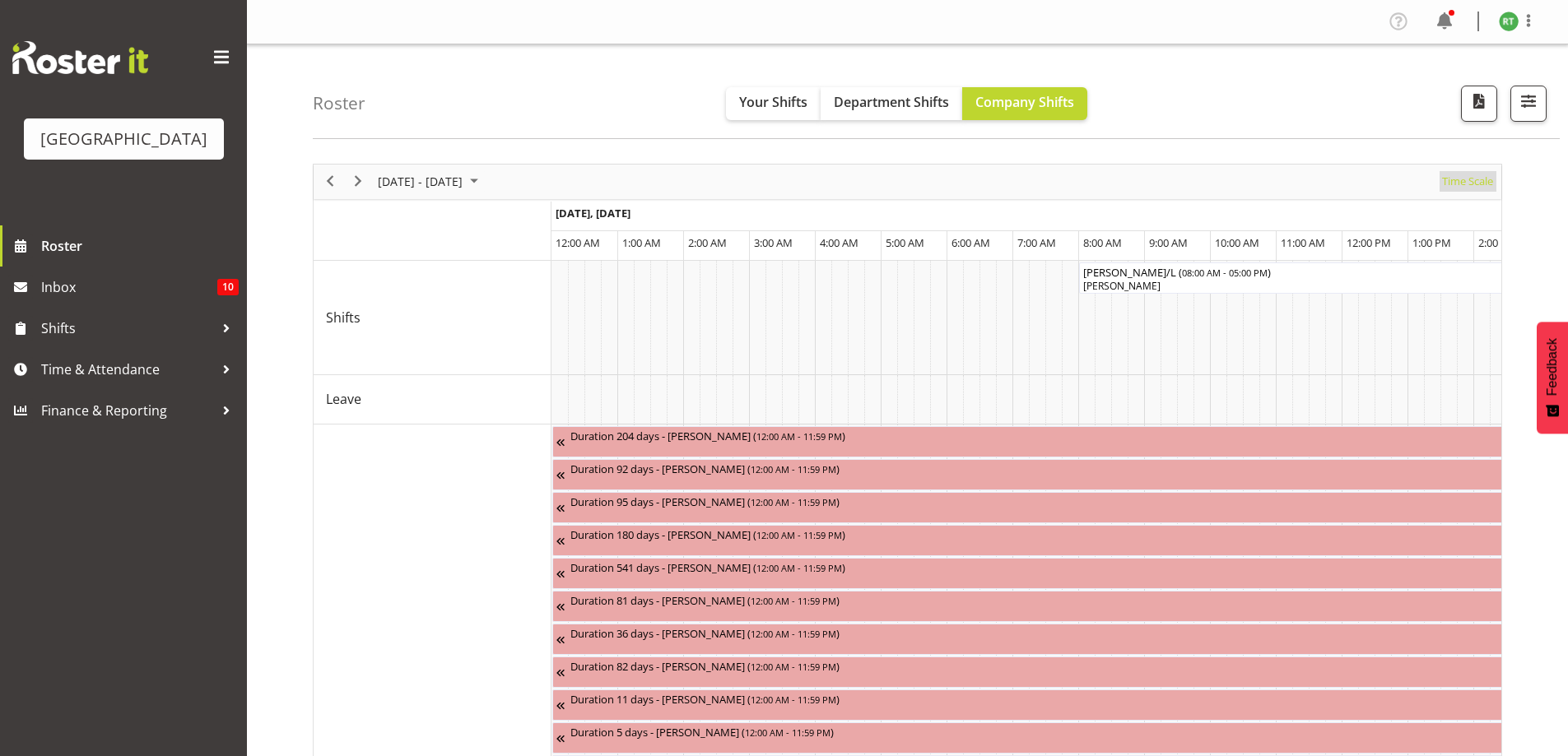
click at [1461, 187] on span "Time Scale" at bounding box center [1468, 181] width 54 height 20
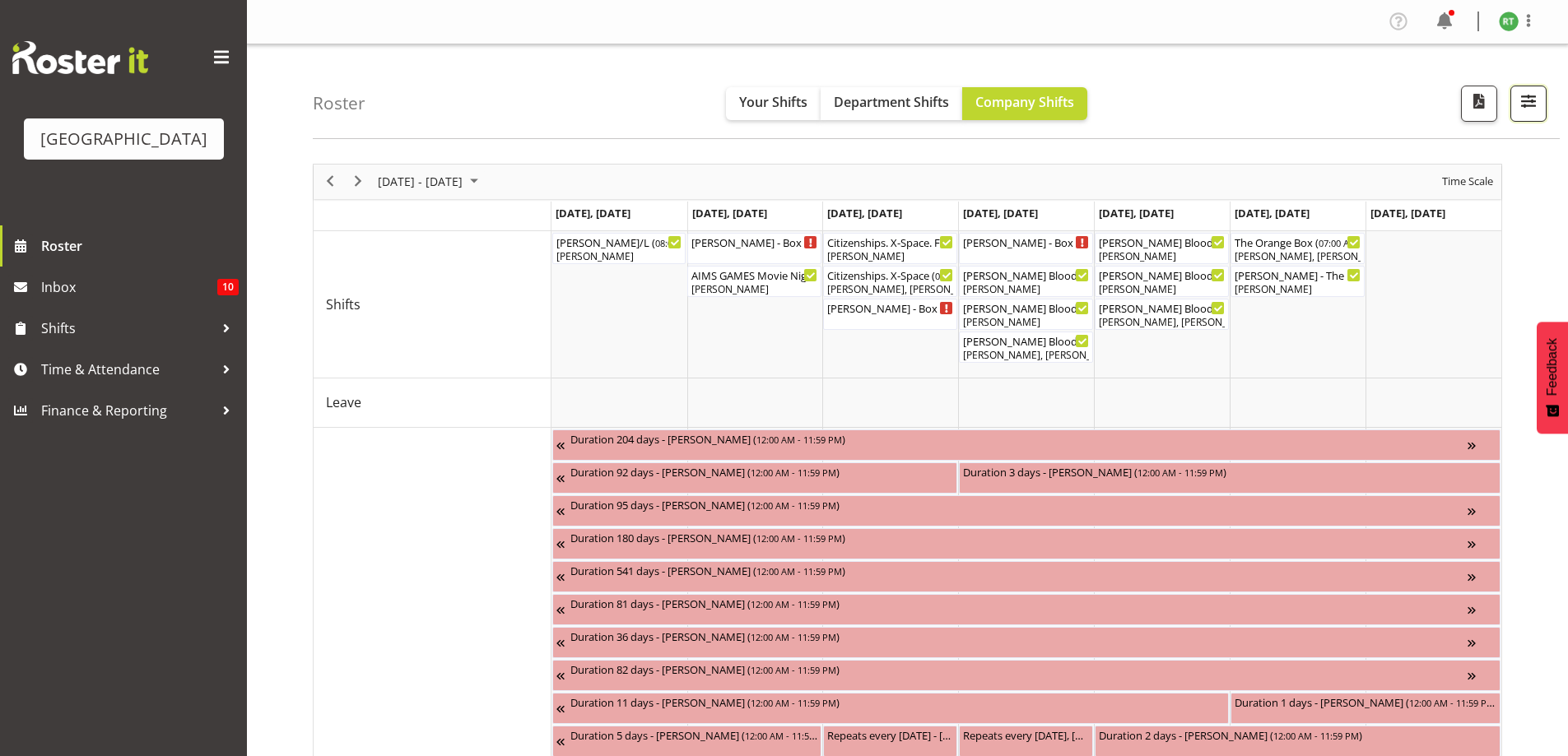
click at [1532, 103] on span "button" at bounding box center [1528, 100] width 21 height 21
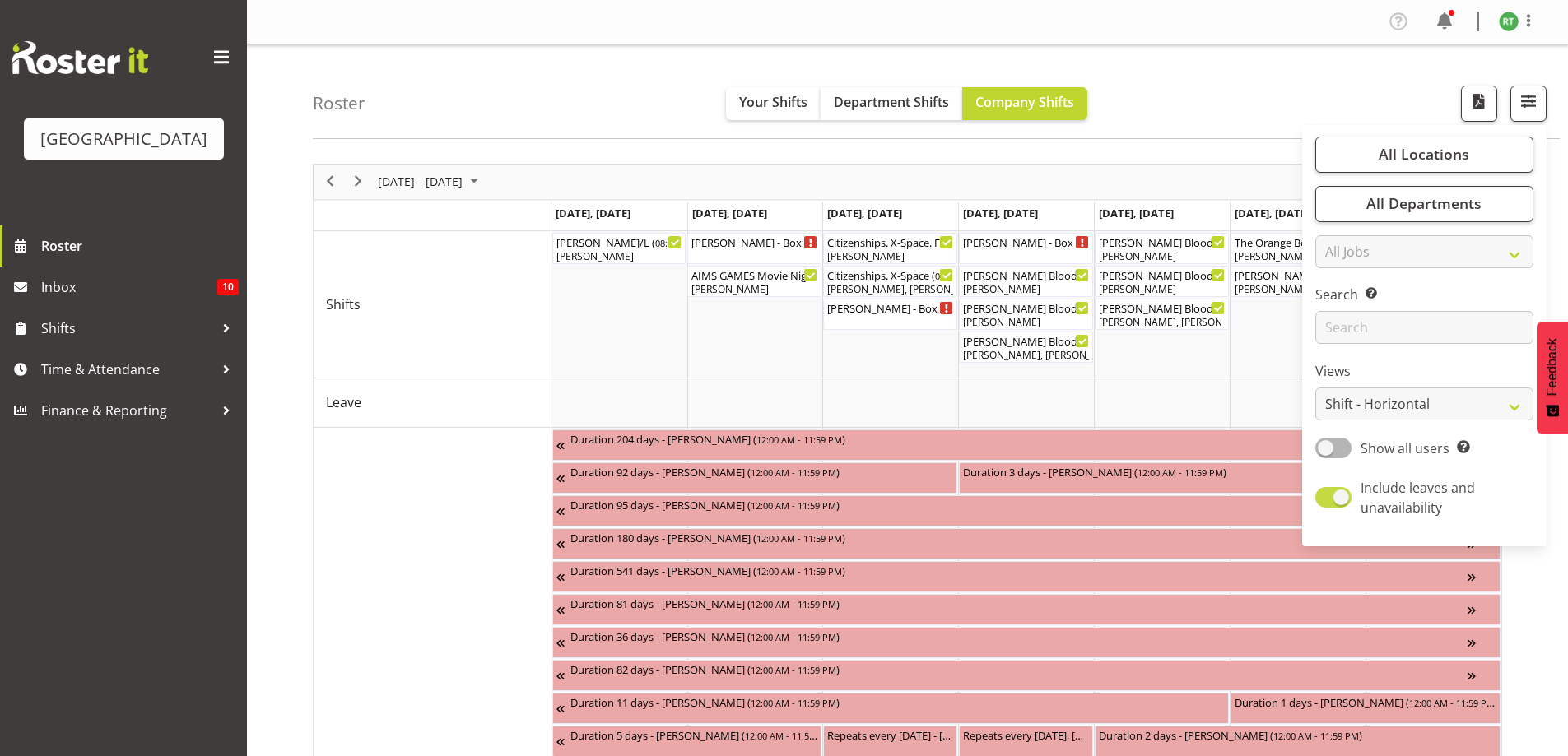
click at [1338, 498] on span at bounding box center [1333, 497] width 36 height 20
click at [1327, 498] on input "Include leaves and unavailability" at bounding box center [1321, 497] width 11 height 11
checkbox input "false"
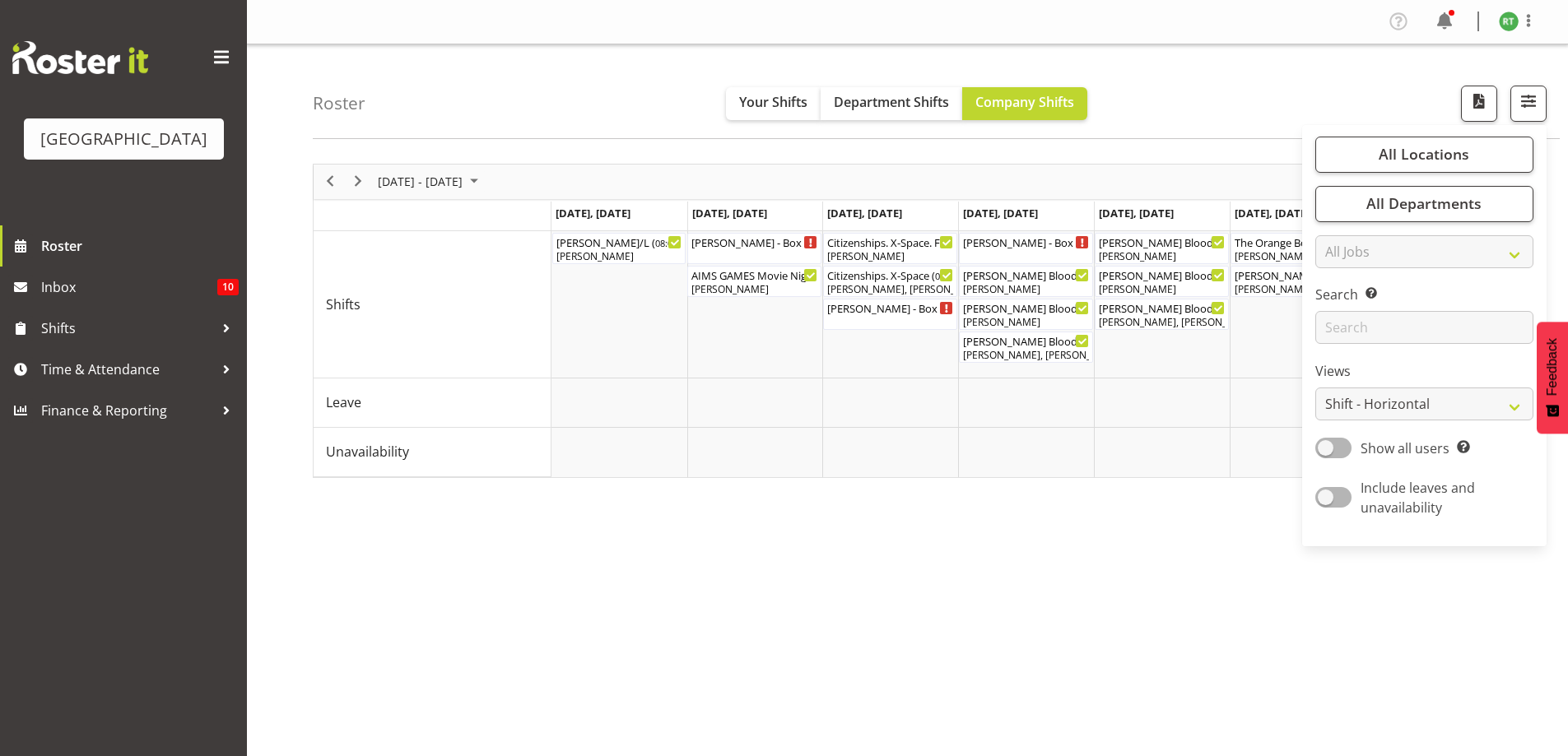
click at [1156, 113] on div "Roster Your Shifts Department Shifts Company Shifts All Locations [GEOGRAPHIC_D…" at bounding box center [937, 91] width 1247 height 95
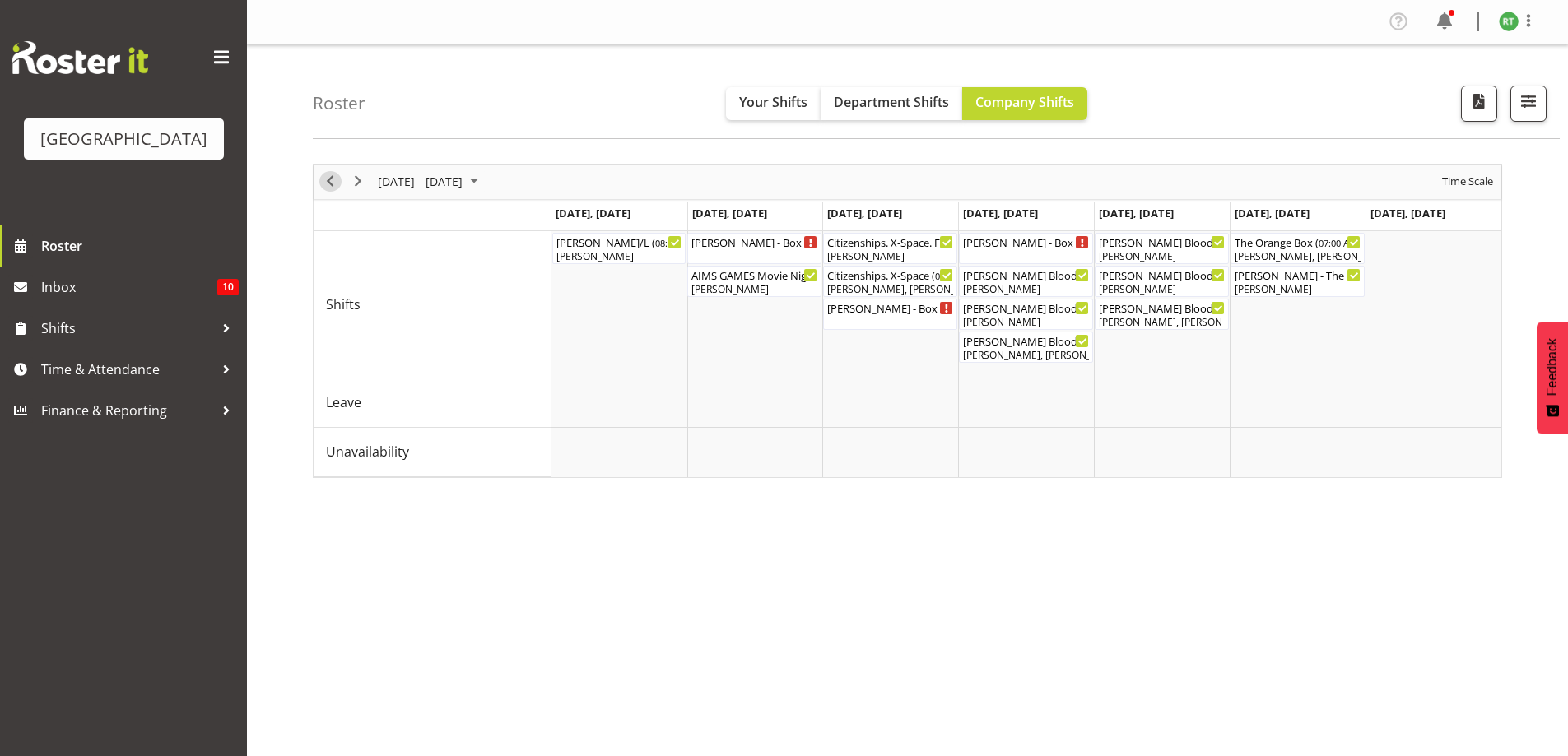
click at [331, 181] on span "Previous" at bounding box center [330, 181] width 19 height 20
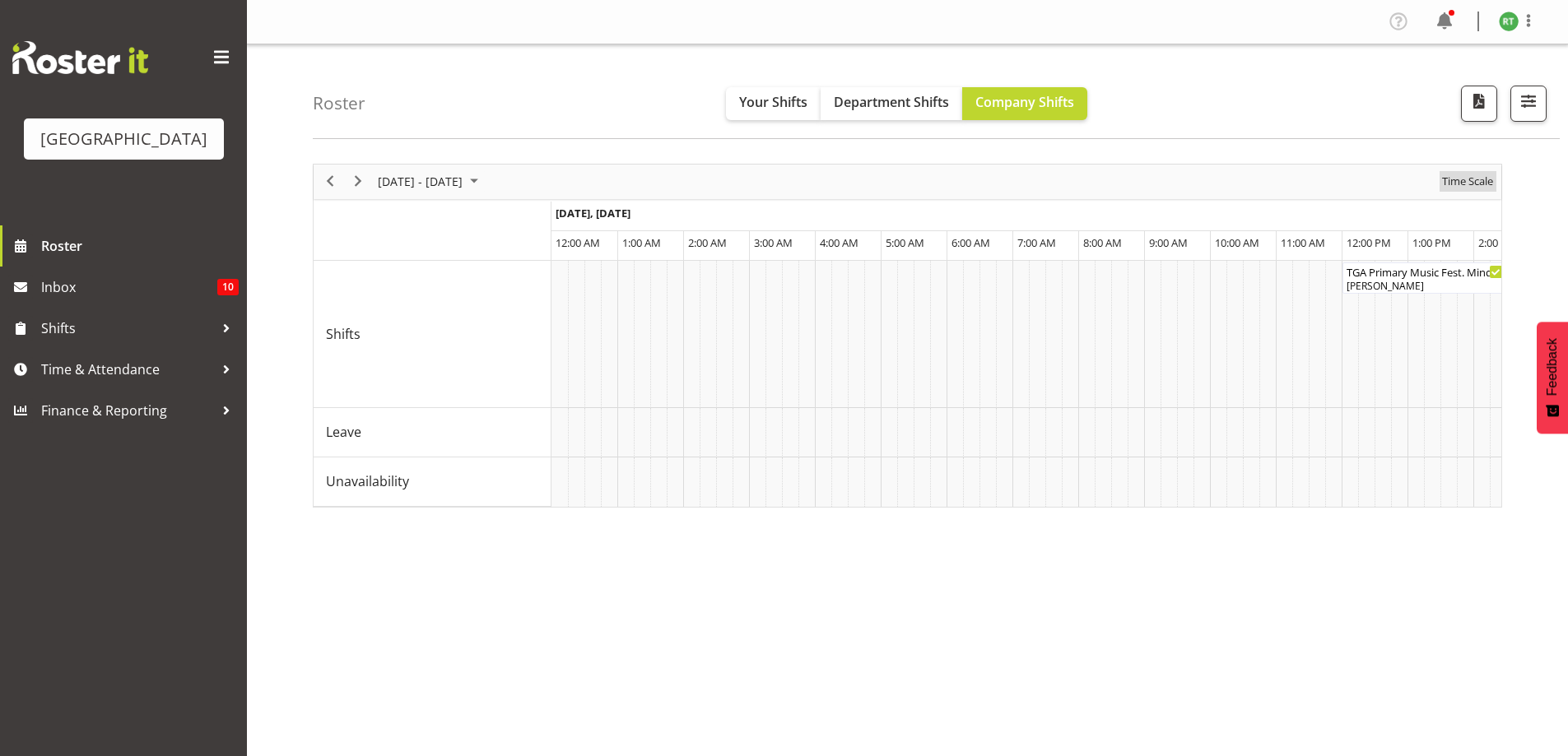
click at [1477, 180] on span "Time Scale" at bounding box center [1468, 181] width 54 height 20
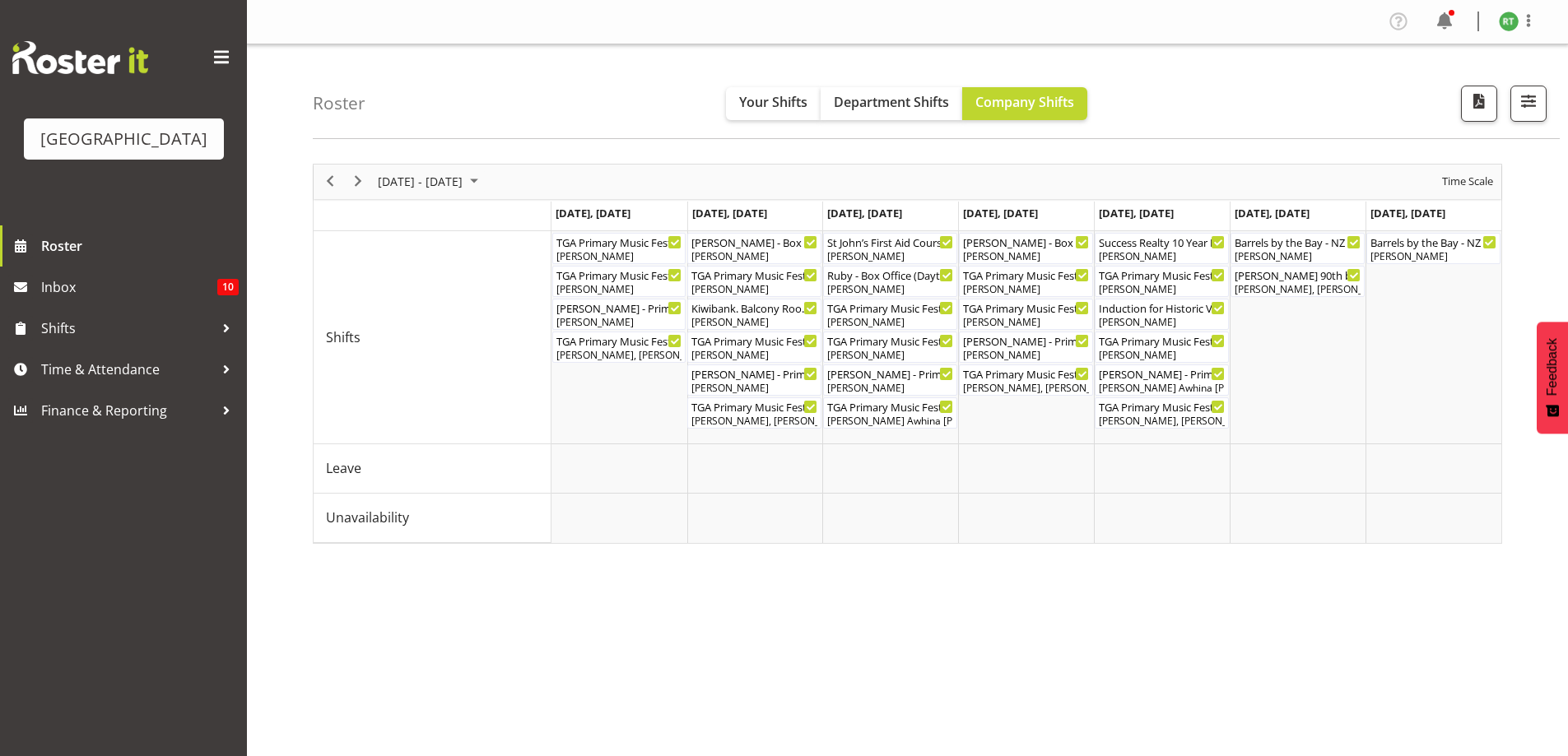
click at [1351, 89] on div "Roster Your Shifts Department Shifts Company Shifts All Locations [GEOGRAPHIC_D…" at bounding box center [937, 91] width 1247 height 95
click at [982, 0] on html "[GEOGRAPHIC_DATA] Roster Inbox 10 Shifts Time & Attendance Finance & Reporting …" at bounding box center [784, 378] width 1568 height 756
click at [1223, 89] on div "Roster Your Shifts Department Shifts Company Shifts All Locations [GEOGRAPHIC_D…" at bounding box center [937, 91] width 1247 height 95
click at [1292, 134] on div "Roster Your Shifts Department Shifts Company Shifts All Locations [GEOGRAPHIC_D…" at bounding box center [937, 91] width 1247 height 95
